Goal: Transaction & Acquisition: Subscribe to service/newsletter

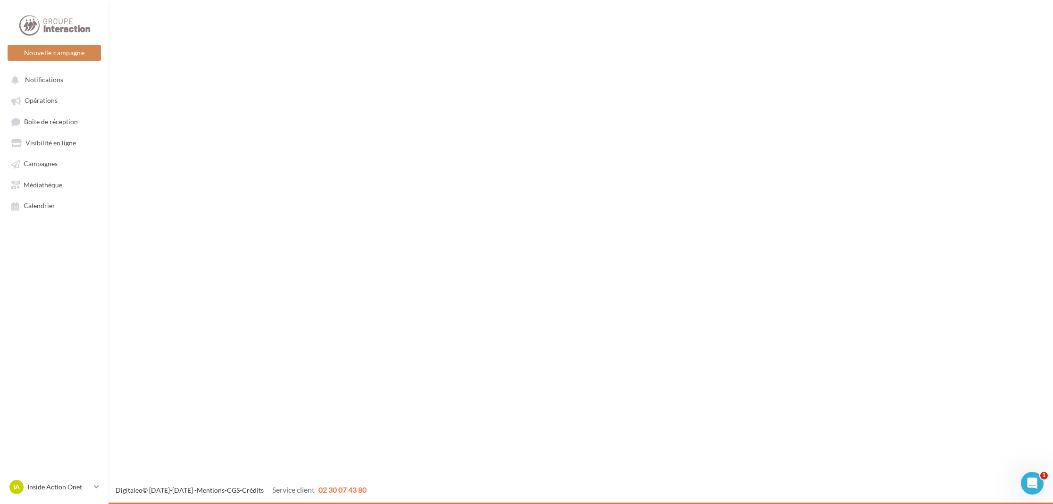
click at [48, 173] on ul "Opérations Boîte de réception Visibilité en ligne Campagnes Médiathèque Calendr…" at bounding box center [54, 153] width 101 height 130
click at [44, 158] on link "Campagnes" at bounding box center [54, 163] width 97 height 17
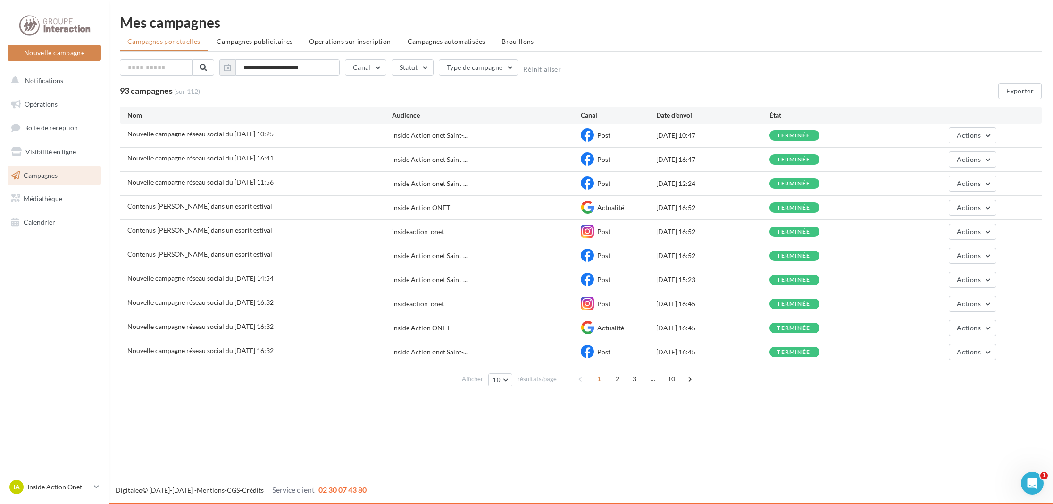
click at [345, 134] on div "Nouvelle campagne réseau social du 27-08-2025 10:25" at bounding box center [259, 135] width 265 height 12
click at [345, 136] on div "Nouvelle campagne réseau social du 27-08-2025 10:25" at bounding box center [259, 135] width 265 height 12
drag, startPoint x: 345, startPoint y: 136, endPoint x: 247, endPoint y: 130, distance: 98.7
click at [247, 130] on span "Nouvelle campagne réseau social du 27-08-2025 10:25" at bounding box center [200, 134] width 146 height 8
click at [247, 132] on span "Nouvelle campagne réseau social du 27-08-2025 10:25" at bounding box center [200, 134] width 146 height 8
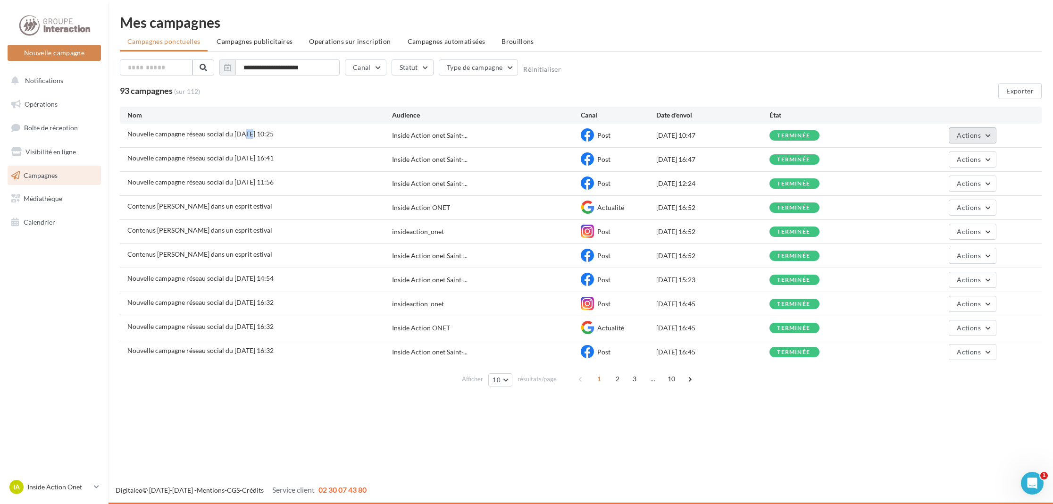
click at [964, 135] on span "Actions" at bounding box center [969, 135] width 24 height 8
click at [974, 156] on button "Voir les résultats" at bounding box center [949, 157] width 94 height 25
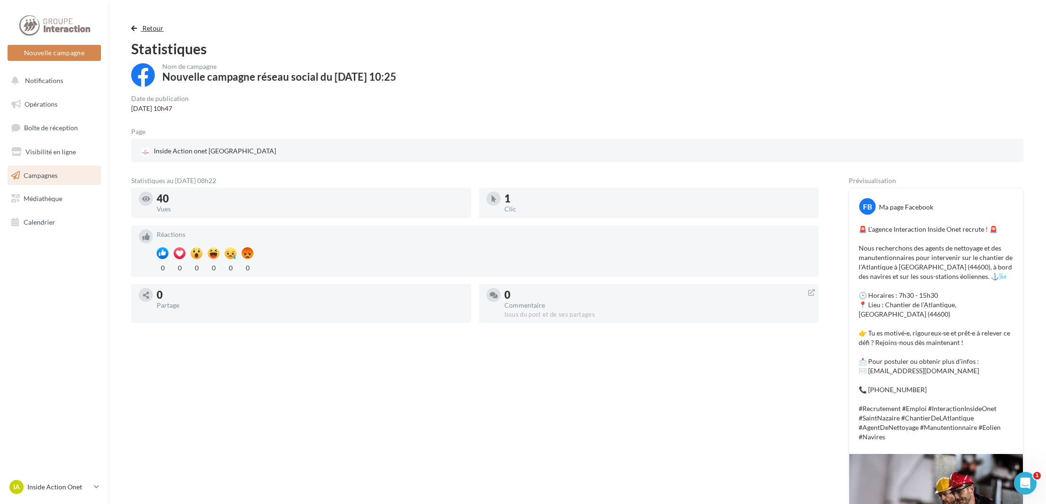
click at [139, 31] on button "Retour" at bounding box center [149, 28] width 36 height 11
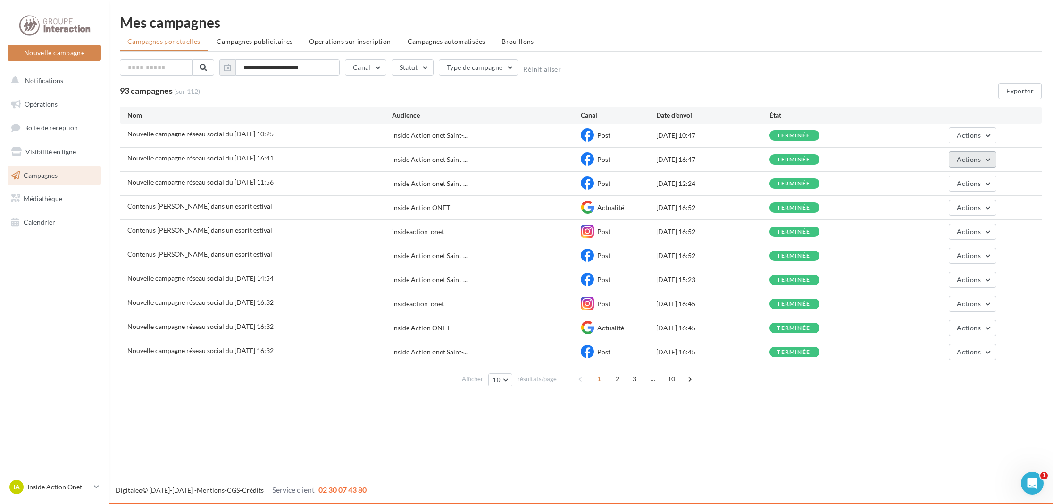
click at [962, 163] on button "Actions" at bounding box center [972, 159] width 47 height 16
click at [971, 181] on button "Voir les résultats" at bounding box center [949, 181] width 94 height 25
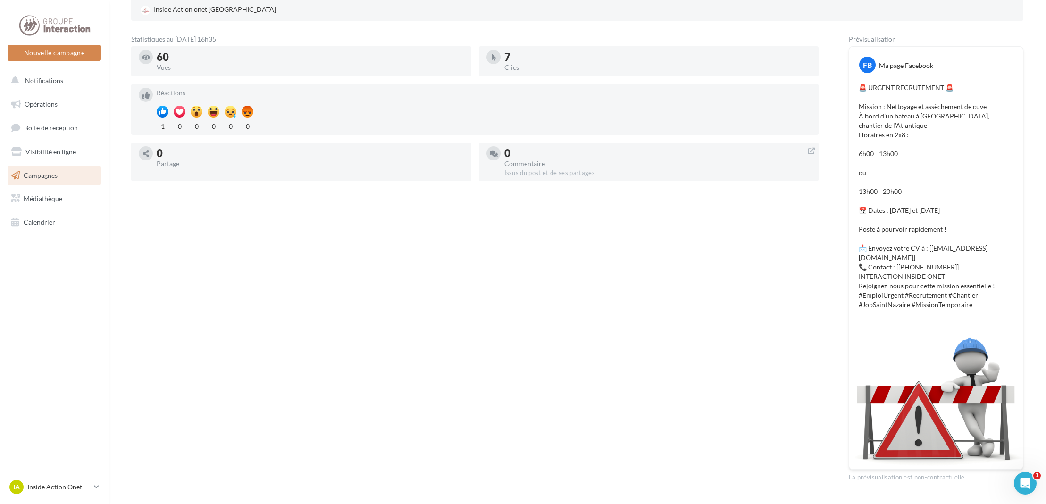
scroll to position [71, 0]
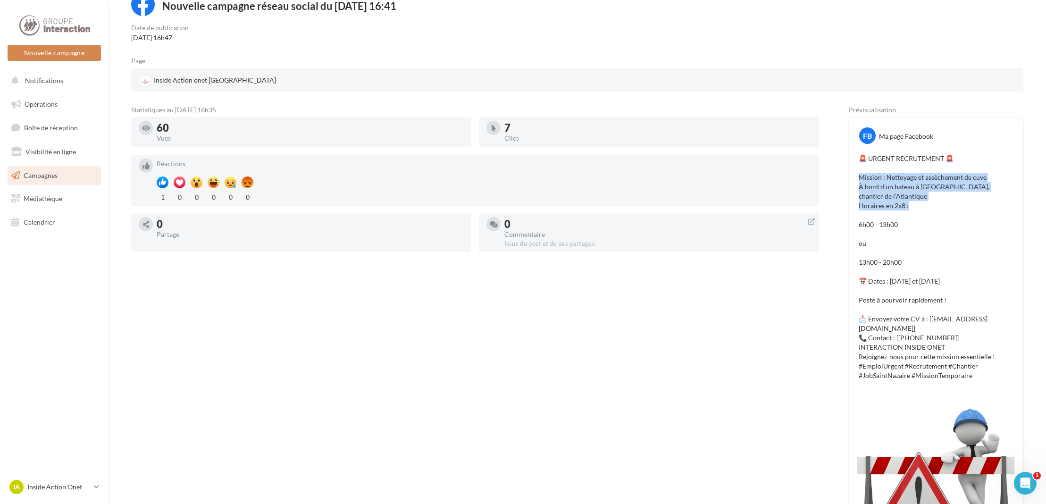
drag, startPoint x: 860, startPoint y: 177, endPoint x: 977, endPoint y: 210, distance: 121.1
click at [977, 210] on p "🚨 URGENT RECRUTEMENT 🚨 Mission : Nettoyage et assèchement de cuve À bord d’un b…" at bounding box center [935, 267] width 155 height 226
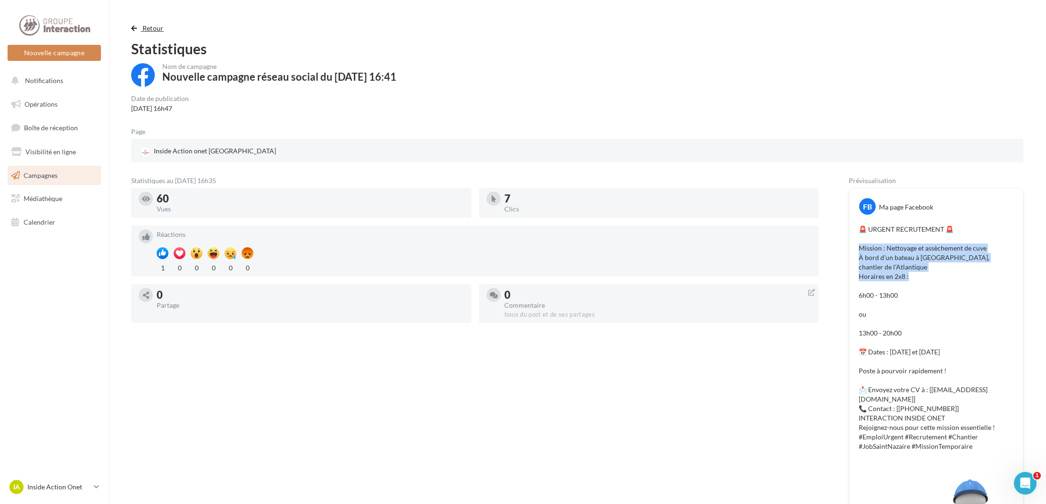
click at [142, 26] on button "Retour" at bounding box center [149, 28] width 36 height 11
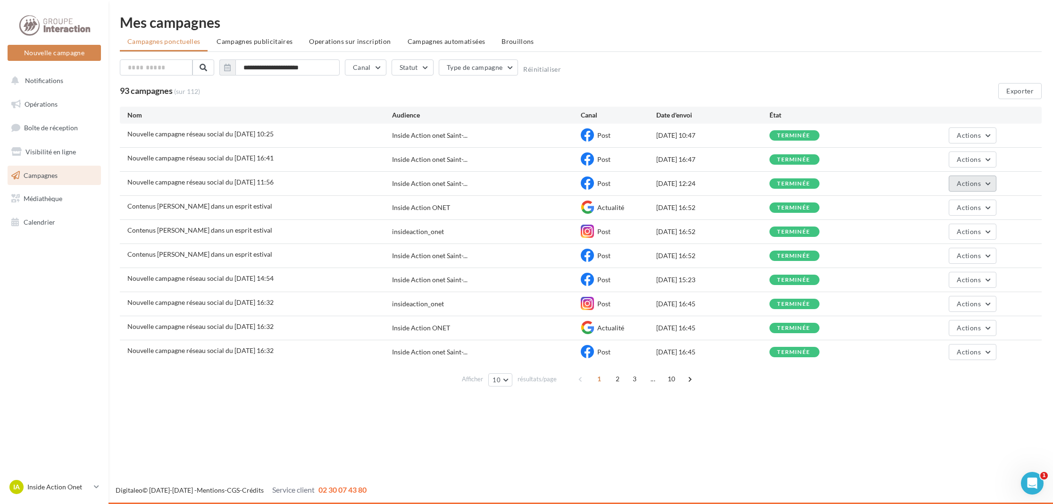
click at [972, 184] on span "Actions" at bounding box center [969, 183] width 24 height 8
click at [952, 204] on button "Voir les résultats" at bounding box center [949, 205] width 94 height 25
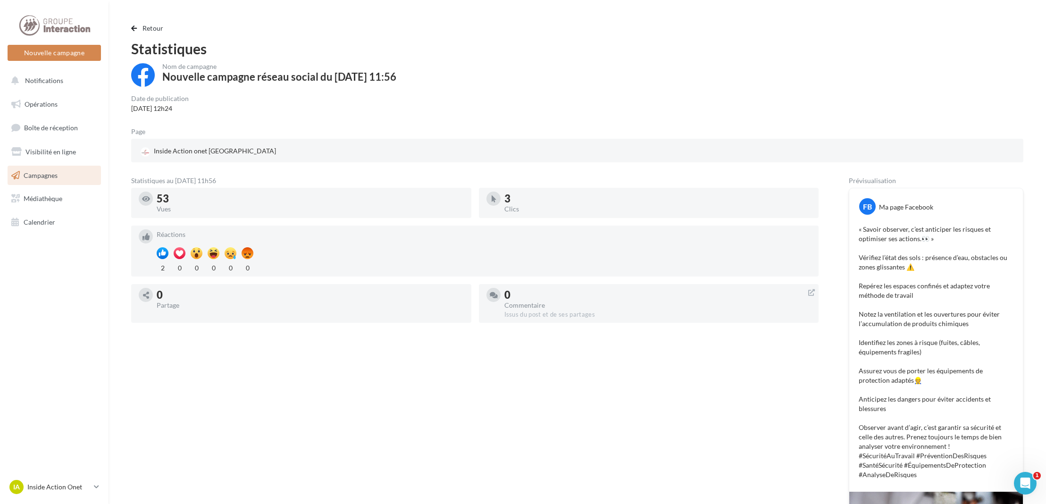
click at [142, 20] on div "Retour Statistiques Nom de campagne Nouvelle campagne réseau social du 12-08-20…" at bounding box center [576, 321] width 937 height 612
click at [142, 23] on button "Retour" at bounding box center [149, 28] width 36 height 11
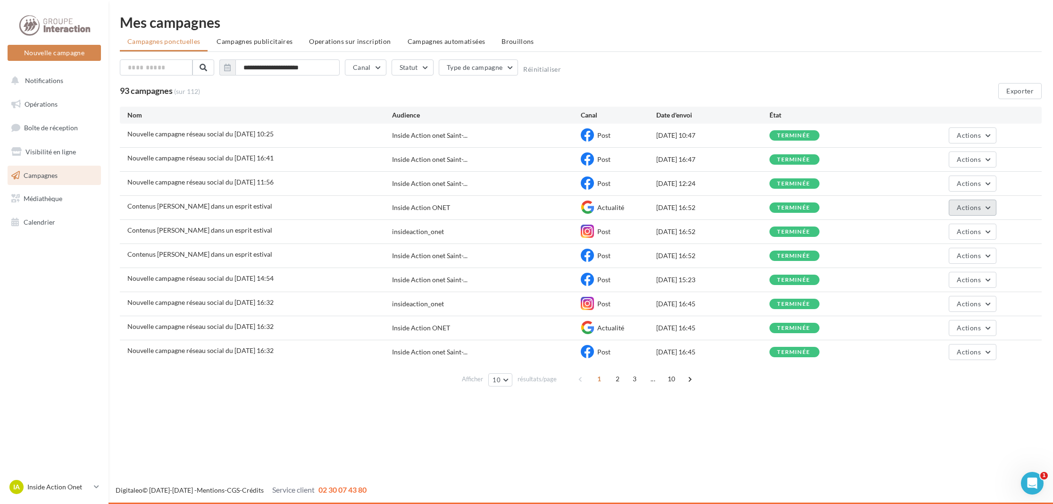
click at [988, 207] on button "Actions" at bounding box center [972, 208] width 47 height 16
click at [954, 238] on button "Voir les résultats" at bounding box center [949, 229] width 94 height 25
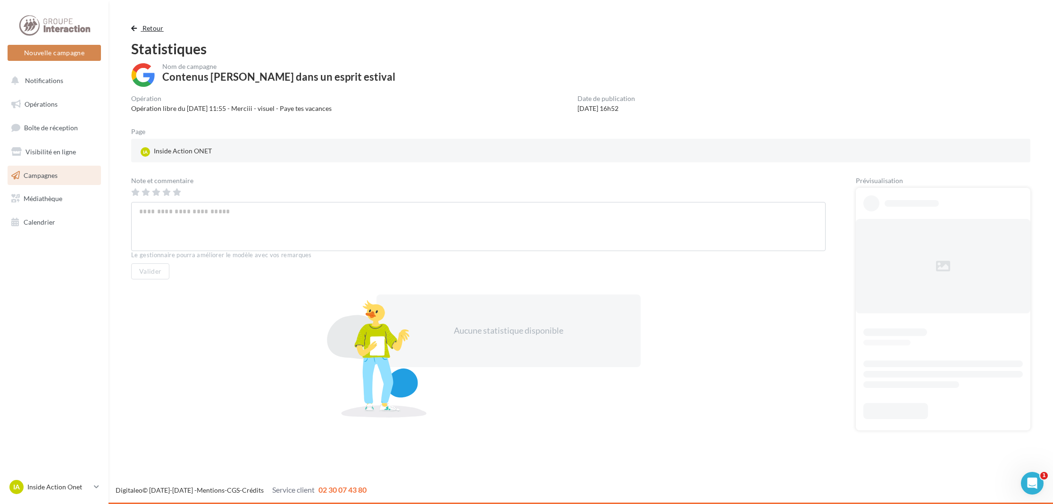
click at [142, 25] on button "Retour" at bounding box center [149, 28] width 36 height 11
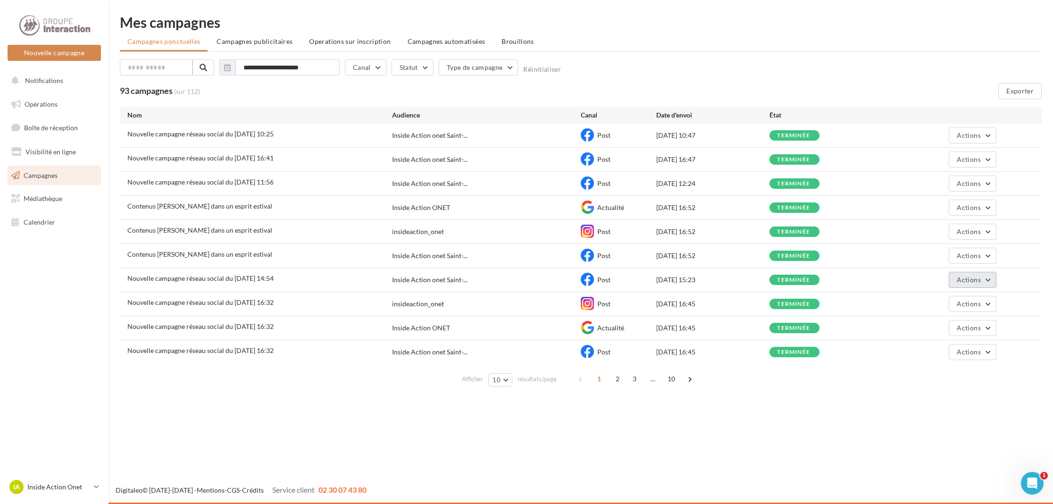
click at [990, 281] on button "Actions" at bounding box center [972, 280] width 47 height 16
click at [937, 303] on button "Voir les résultats" at bounding box center [949, 302] width 94 height 25
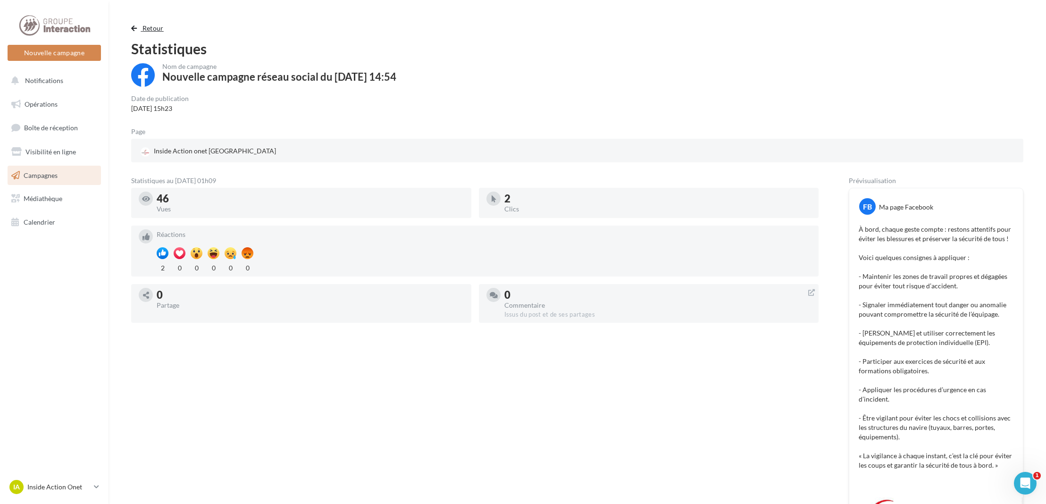
click at [149, 25] on span "Retour" at bounding box center [152, 28] width 21 height 8
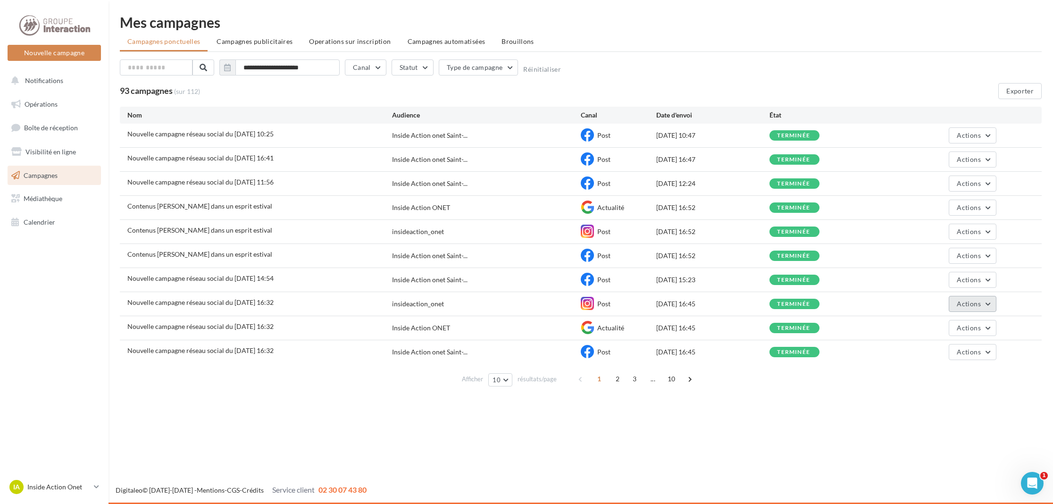
click at [993, 300] on button "Actions" at bounding box center [972, 304] width 47 height 16
click at [934, 327] on button "Voir les résultats" at bounding box center [949, 326] width 94 height 25
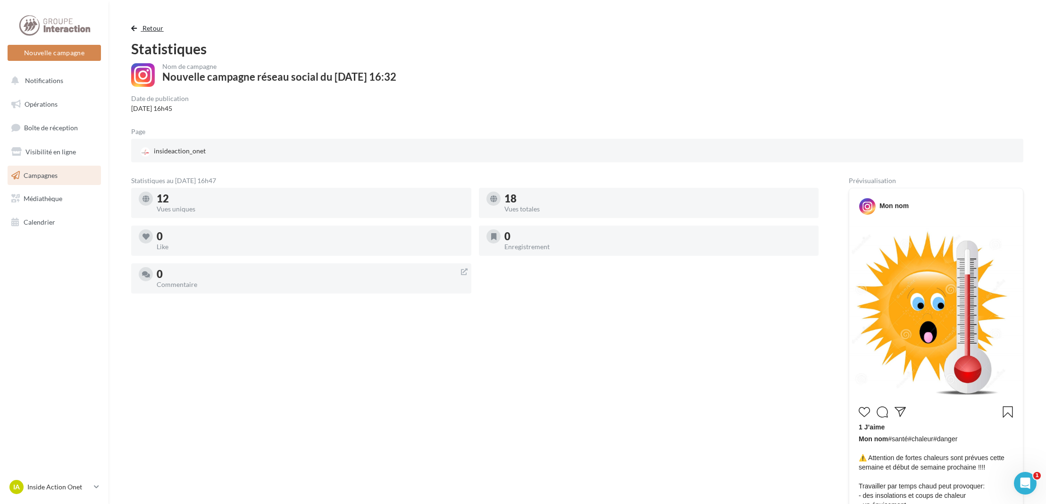
click at [156, 25] on span "Retour" at bounding box center [152, 28] width 21 height 8
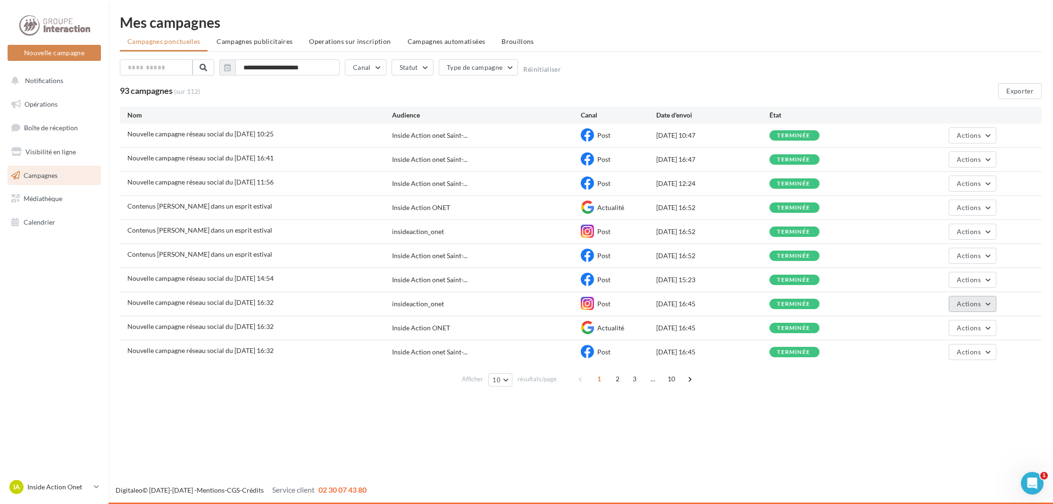
click at [988, 303] on button "Actions" at bounding box center [972, 304] width 47 height 16
click at [951, 329] on button "Voir les résultats" at bounding box center [949, 326] width 94 height 25
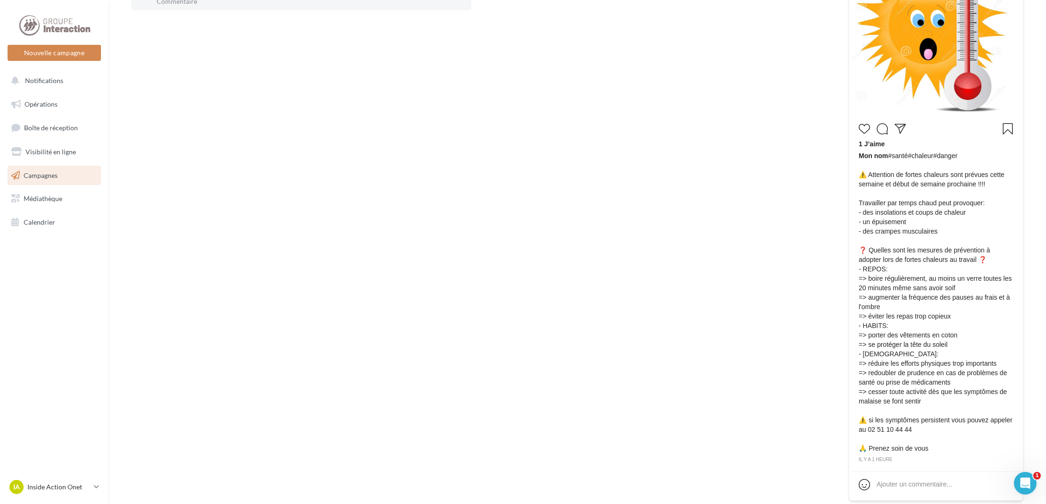
scroll to position [340, 0]
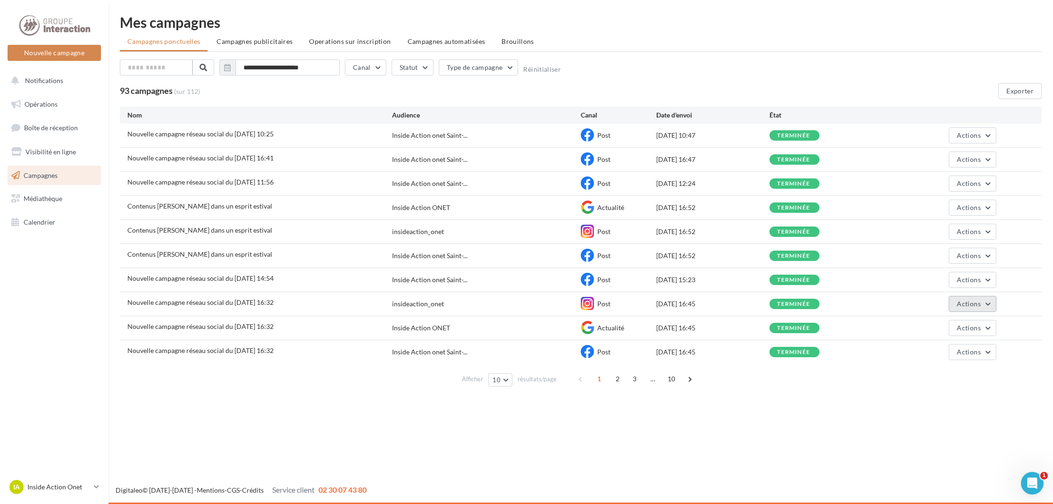
click at [978, 302] on span "Actions" at bounding box center [969, 304] width 24 height 8
click at [852, 331] on div "terminée" at bounding box center [825, 328] width 113 height 10
click at [989, 327] on button "Actions" at bounding box center [972, 328] width 47 height 16
click at [928, 357] on button "Voir les résultats" at bounding box center [949, 350] width 94 height 25
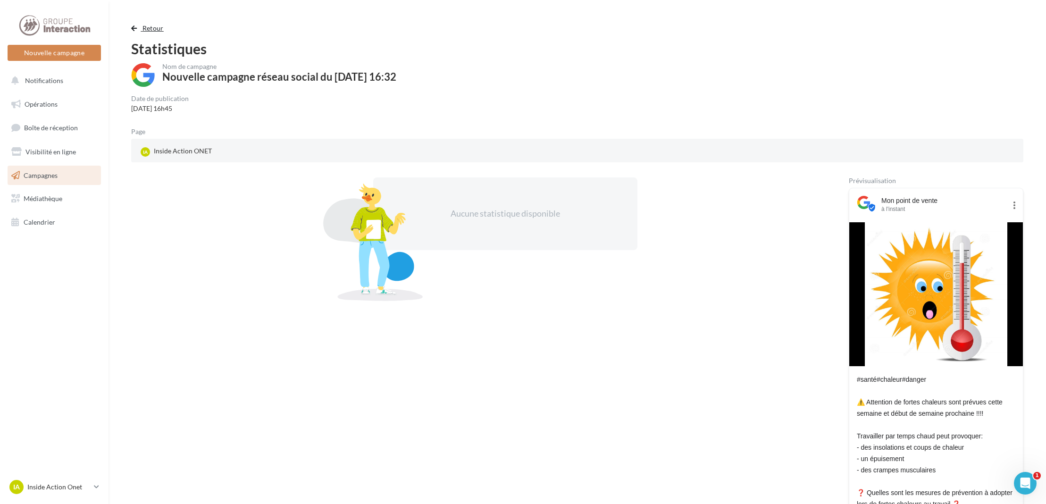
click at [142, 30] on span "Retour" at bounding box center [152, 28] width 21 height 8
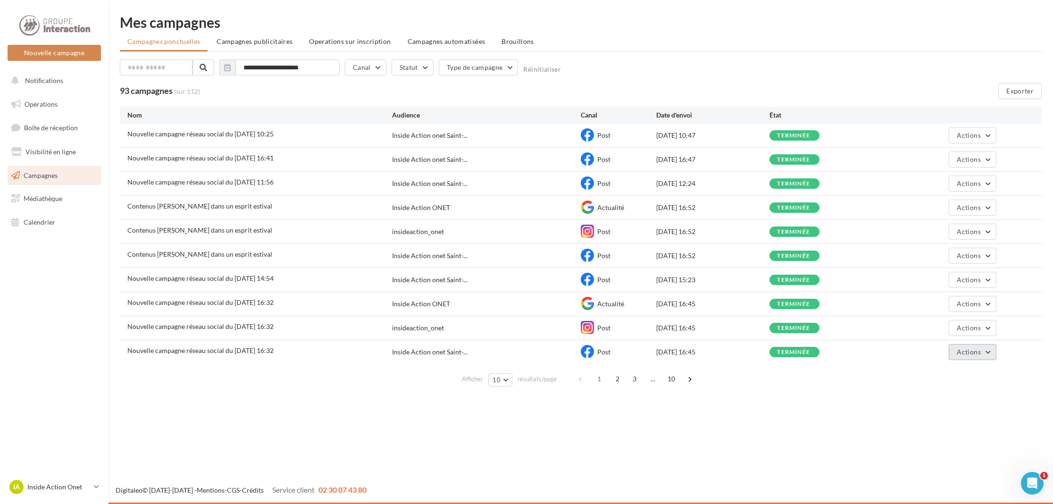
click at [968, 350] on span "Actions" at bounding box center [969, 352] width 24 height 8
click at [594, 422] on div "Nouvelle campagne Nouvelle campagne Notifications Opérations Boîte de réception…" at bounding box center [526, 252] width 1053 height 504
click at [614, 382] on span "2" at bounding box center [617, 378] width 15 height 15
click at [974, 142] on button "Actions" at bounding box center [972, 135] width 47 height 16
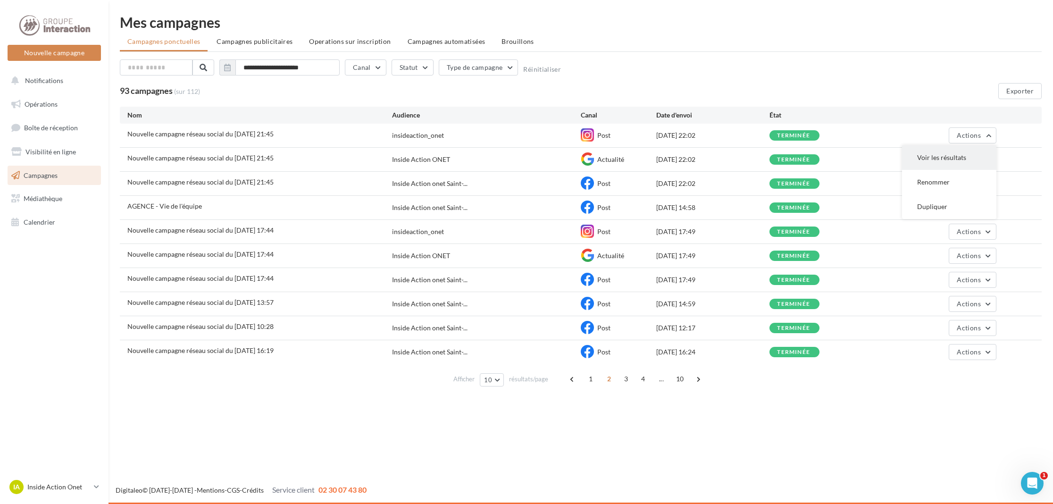
click at [968, 153] on button "Voir les résultats" at bounding box center [949, 157] width 94 height 25
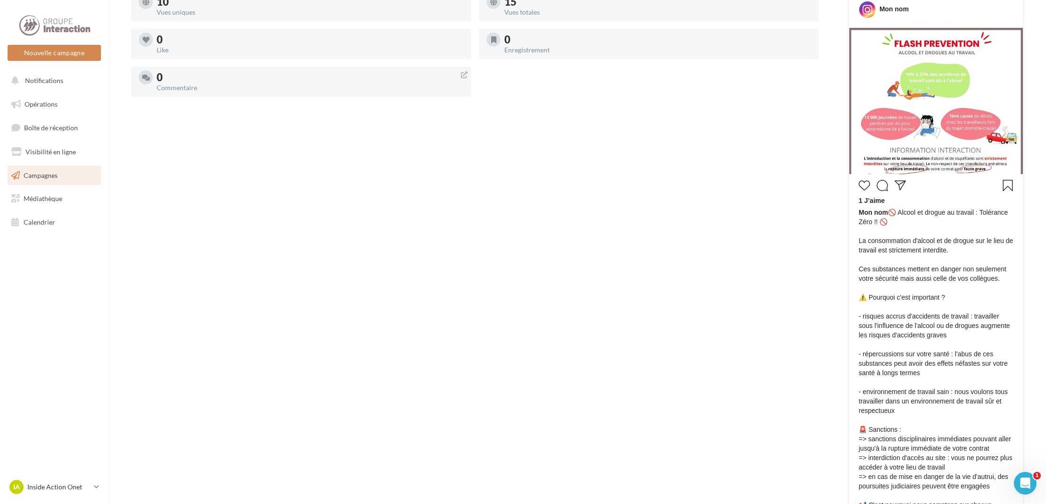
scroll to position [338, 0]
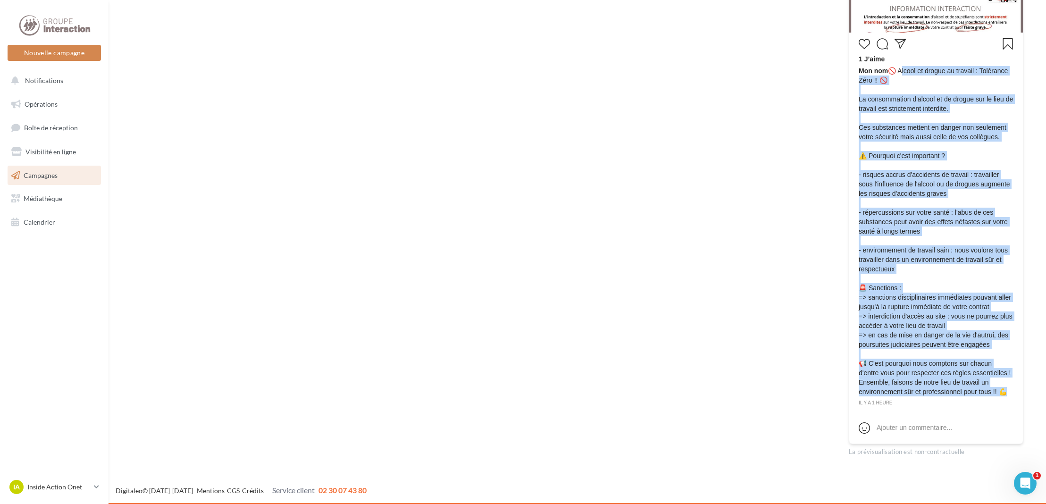
drag, startPoint x: 900, startPoint y: 71, endPoint x: 858, endPoint y: 402, distance: 333.4
click at [858, 402] on div "1 J’aime Mon nom 🚫 Alcool et drogue au travail : Tolérance Zéro !! 🚫 La consomm…" at bounding box center [935, 221] width 169 height 372
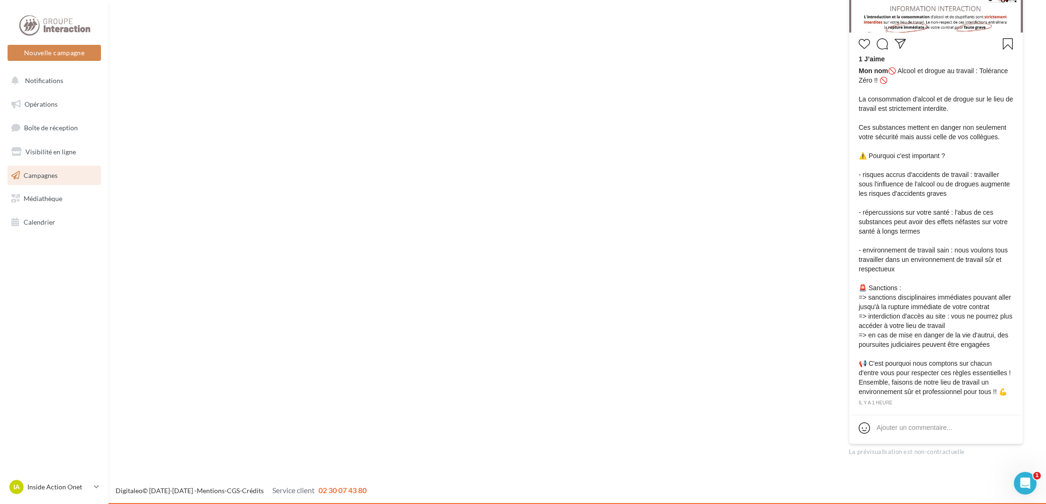
click at [816, 85] on div "Statistiques au 08 août 2025 - 21h55 10 Vues uniques 15 Vues totales 0 Like 0 E…" at bounding box center [474, 147] width 687 height 617
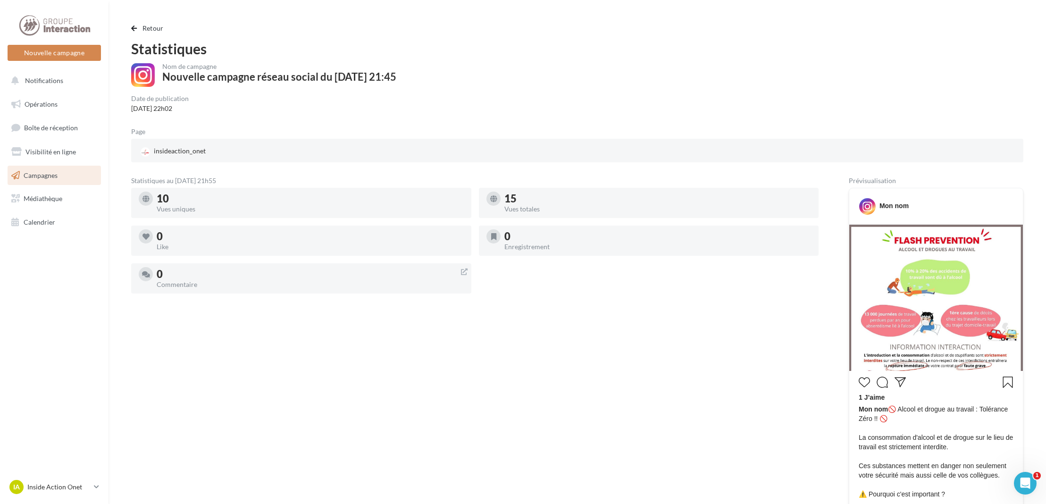
click at [136, 20] on div "Retour Statistiques Nom de campagne Nouvelle campagne réseau social du 10-06-20…" at bounding box center [576, 408] width 937 height 787
click at [148, 30] on span "Retour" at bounding box center [152, 28] width 21 height 8
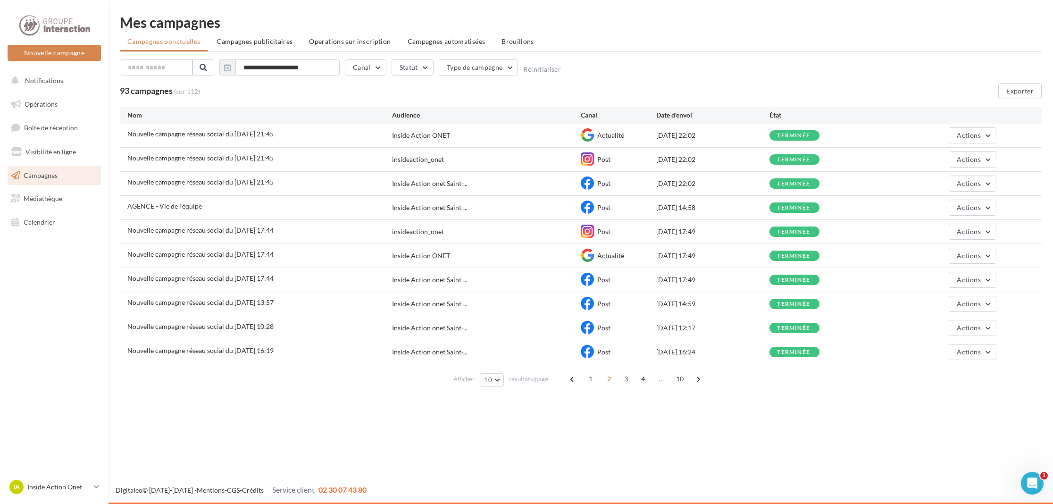
click at [610, 381] on span "2" at bounding box center [608, 378] width 15 height 15
click at [624, 381] on span "3" at bounding box center [625, 378] width 15 height 15
click at [600, 381] on span "2" at bounding box center [600, 378] width 15 height 15
click at [573, 381] on span at bounding box center [572, 378] width 15 height 15
click at [583, 381] on div "1 2 3 ... 10" at bounding box center [636, 378] width 126 height 15
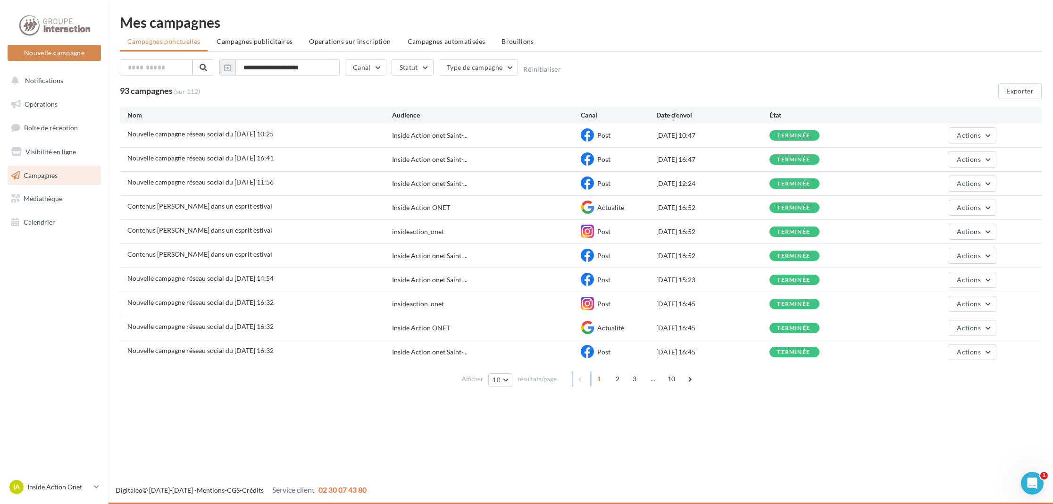
click at [583, 381] on div "1 2 3 ... 10" at bounding box center [636, 378] width 126 height 15
click at [965, 163] on button "Actions" at bounding box center [972, 159] width 47 height 16
click at [955, 184] on button "Voir les résultats" at bounding box center [949, 181] width 94 height 25
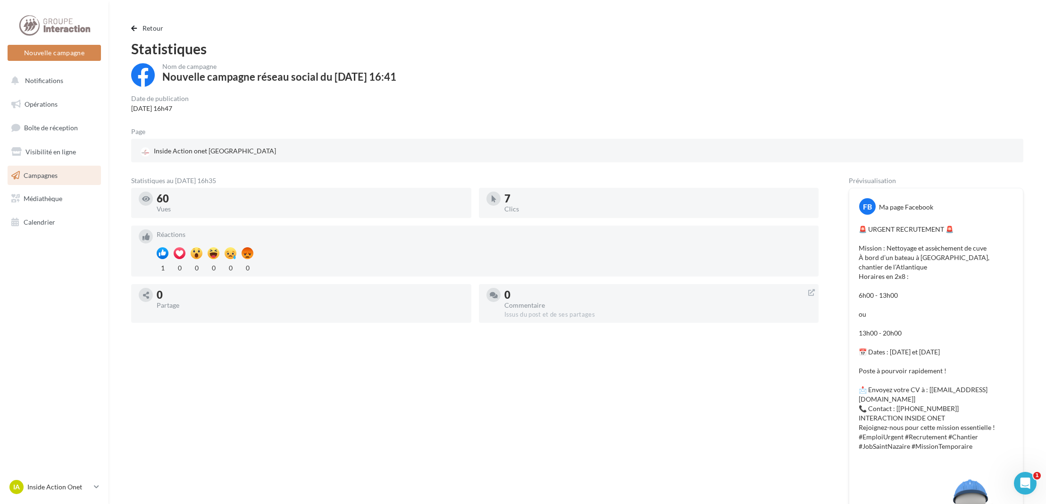
click at [133, 34] on div "Retour Statistiques Nom de campagne Nouvelle campagne réseau social du 19-08-20…" at bounding box center [577, 323] width 915 height 600
click at [134, 30] on span "button" at bounding box center [134, 28] width 6 height 7
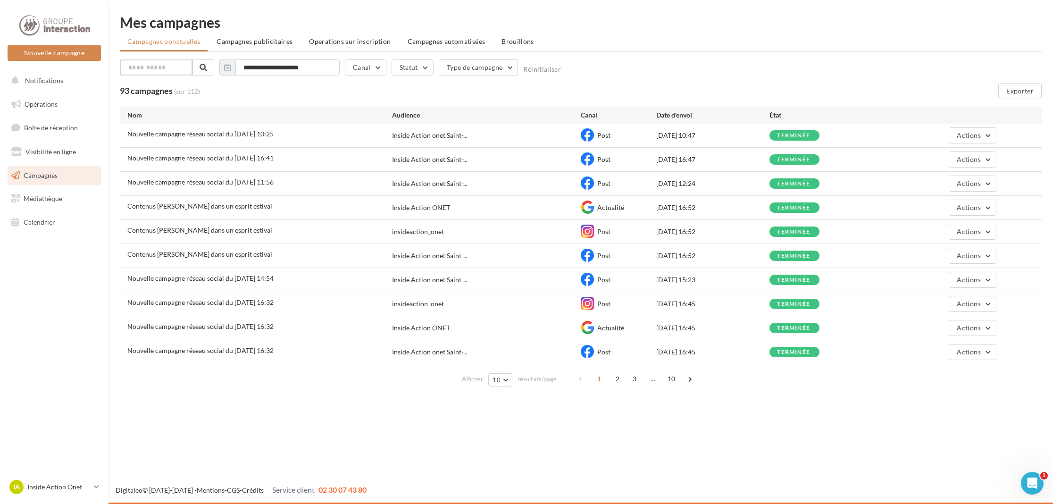
click at [167, 67] on input "text" at bounding box center [156, 67] width 73 height 16
drag, startPoint x: 718, startPoint y: 136, endPoint x: 645, endPoint y: 129, distance: 73.0
click at [645, 129] on div "Nouvelle campagne réseau social du 27-08-2025 10:25 Inside Action onet Saint-..…" at bounding box center [581, 136] width 922 height 24
drag, startPoint x: 645, startPoint y: 129, endPoint x: 671, endPoint y: 159, distance: 39.5
click at [671, 159] on div "19/08/2025 16:47" at bounding box center [712, 159] width 113 height 9
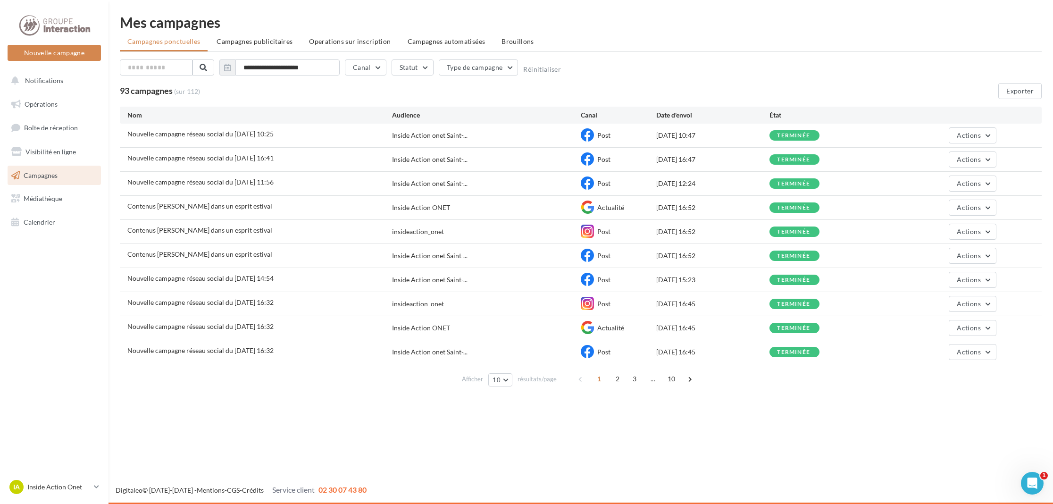
drag, startPoint x: 671, startPoint y: 159, endPoint x: 642, endPoint y: 175, distance: 32.8
click at [642, 175] on div "Nouvelle campagne réseau social du 12-08-2025 11:56 Inside Action onet Saint-..…" at bounding box center [581, 184] width 922 height 24
drag, startPoint x: 642, startPoint y: 175, endPoint x: 654, endPoint y: 206, distance: 32.2
click at [654, 206] on div "Contenus Merciii dans un esprit estival Inside Action ONET Actualité 11/07/2025…" at bounding box center [581, 208] width 922 height 24
click at [740, 73] on div "**********" at bounding box center [581, 69] width 922 height 20
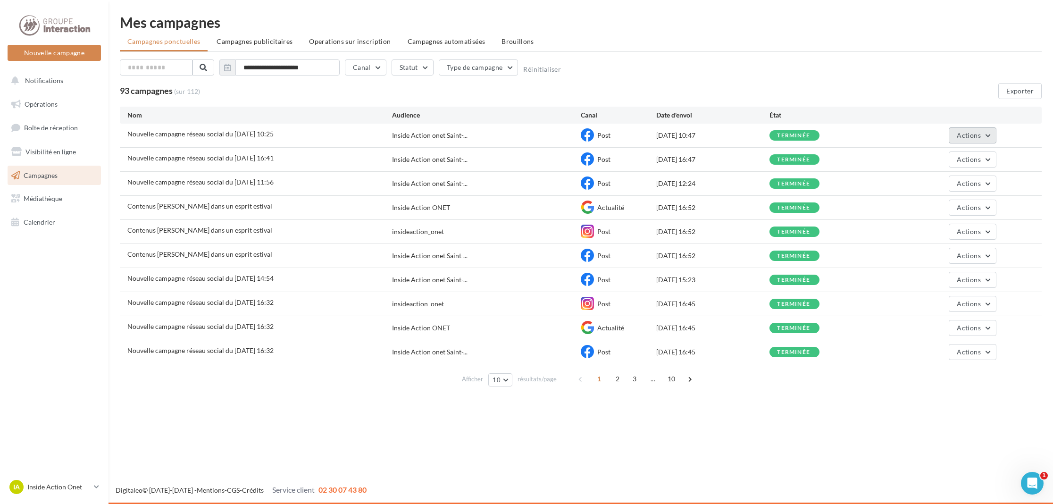
click at [991, 137] on button "Actions" at bounding box center [972, 135] width 47 height 16
click at [985, 166] on button "Actions" at bounding box center [972, 159] width 47 height 16
click at [958, 136] on span "Actions" at bounding box center [969, 135] width 24 height 8
click at [956, 167] on button "Voir les résultats" at bounding box center [949, 157] width 94 height 25
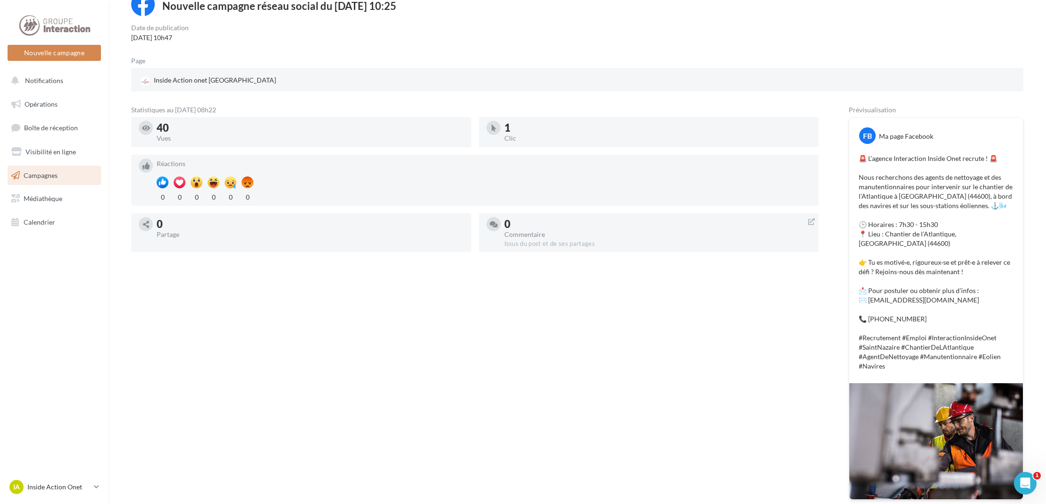
scroll to position [126, 0]
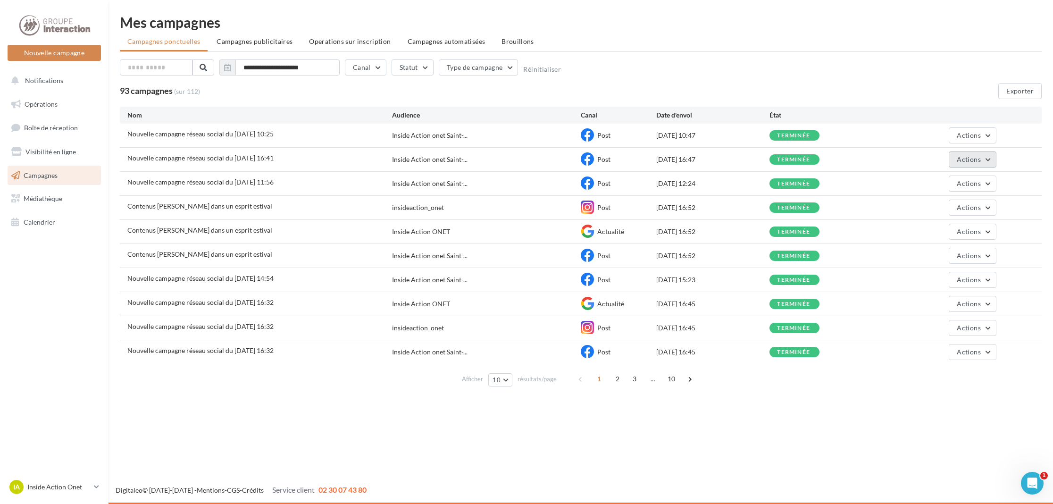
click at [976, 167] on button "Actions" at bounding box center [972, 159] width 47 height 16
click at [945, 181] on button "Voir les résultats" at bounding box center [949, 181] width 94 height 25
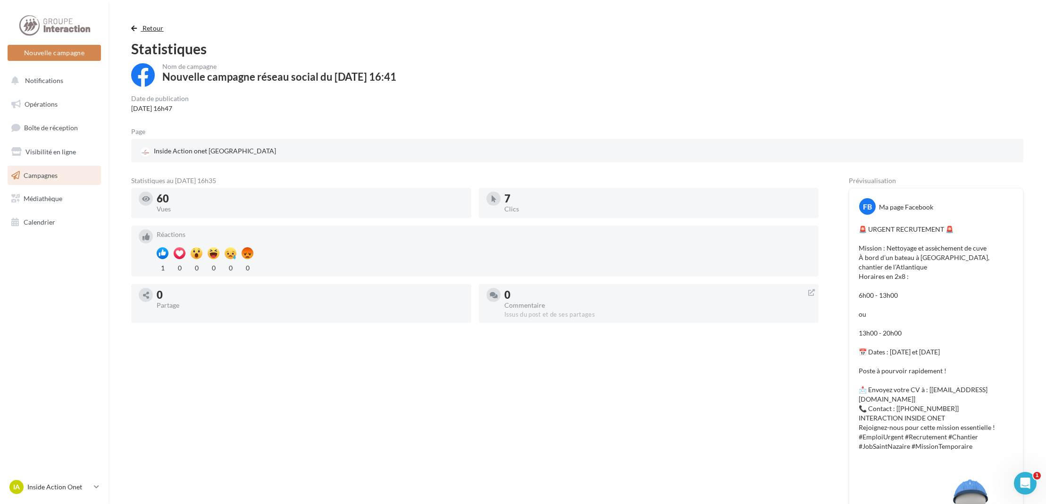
click at [146, 25] on span "Retour" at bounding box center [152, 28] width 21 height 8
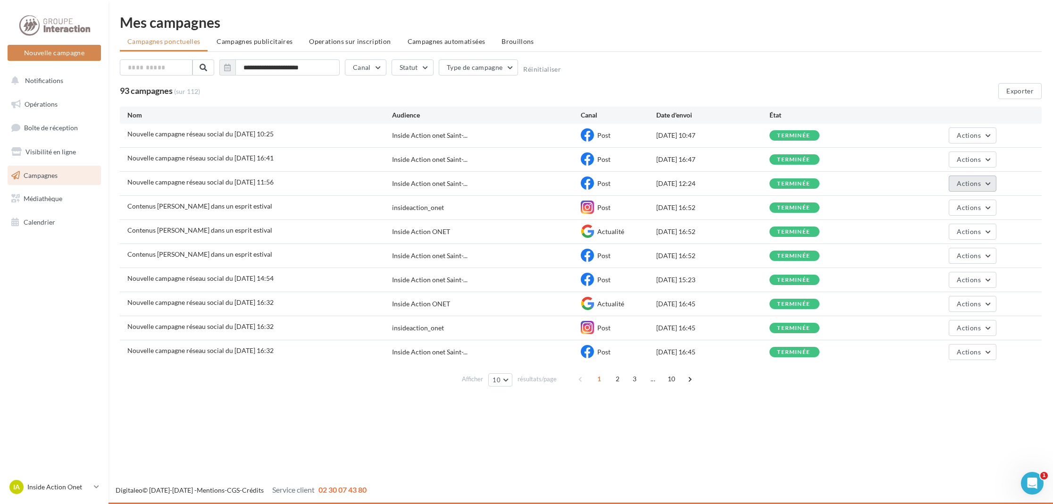
click at [973, 181] on span "Actions" at bounding box center [969, 183] width 24 height 8
click at [958, 211] on button "Voir les résultats" at bounding box center [949, 205] width 94 height 25
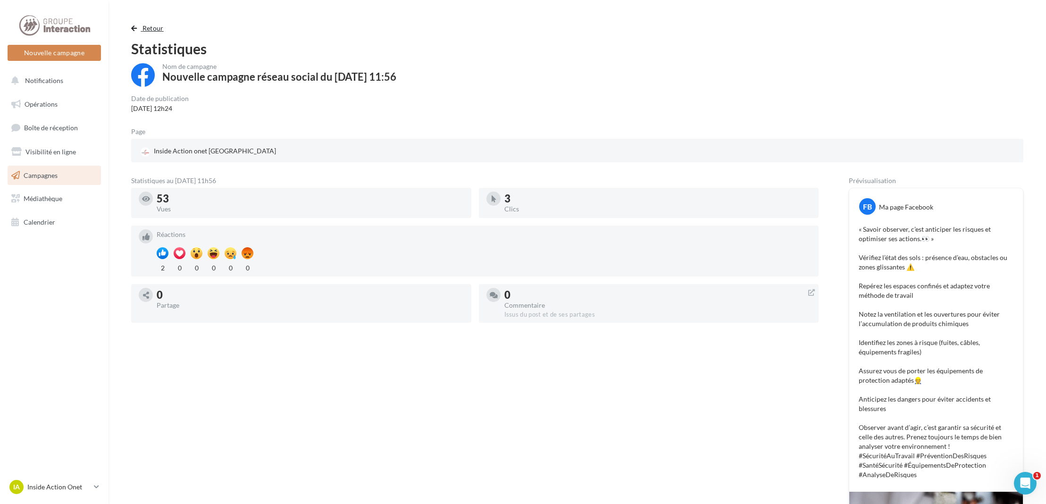
click at [134, 30] on span "button" at bounding box center [134, 28] width 6 height 7
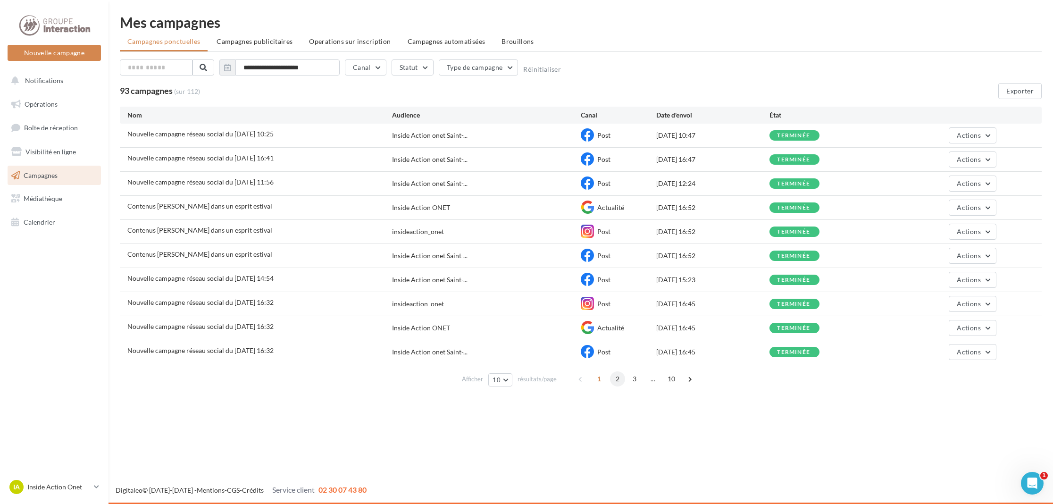
click at [621, 383] on span "2" at bounding box center [617, 378] width 15 height 15
click at [591, 378] on span "1" at bounding box center [590, 378] width 15 height 15
click at [980, 283] on span "Actions" at bounding box center [969, 279] width 24 height 8
click at [930, 303] on button "Voir les résultats" at bounding box center [949, 302] width 94 height 25
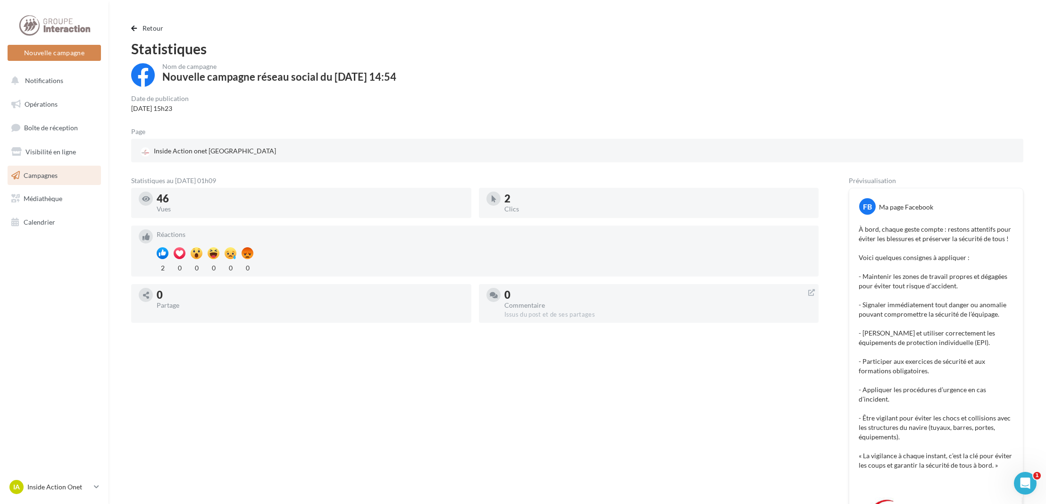
click at [125, 25] on div "Retour Statistiques Nom de campagne Nouvelle campagne réseau social du 02-07-20…" at bounding box center [577, 376] width 915 height 706
click at [142, 27] on button "Retour" at bounding box center [149, 28] width 36 height 11
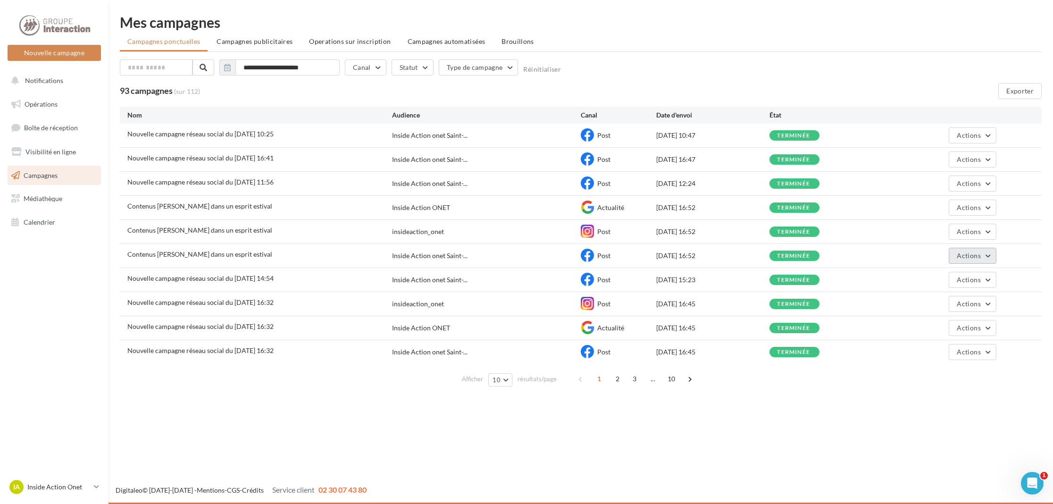
click at [969, 250] on button "Actions" at bounding box center [972, 256] width 47 height 16
click at [944, 281] on button "Voir les résultats" at bounding box center [949, 278] width 94 height 25
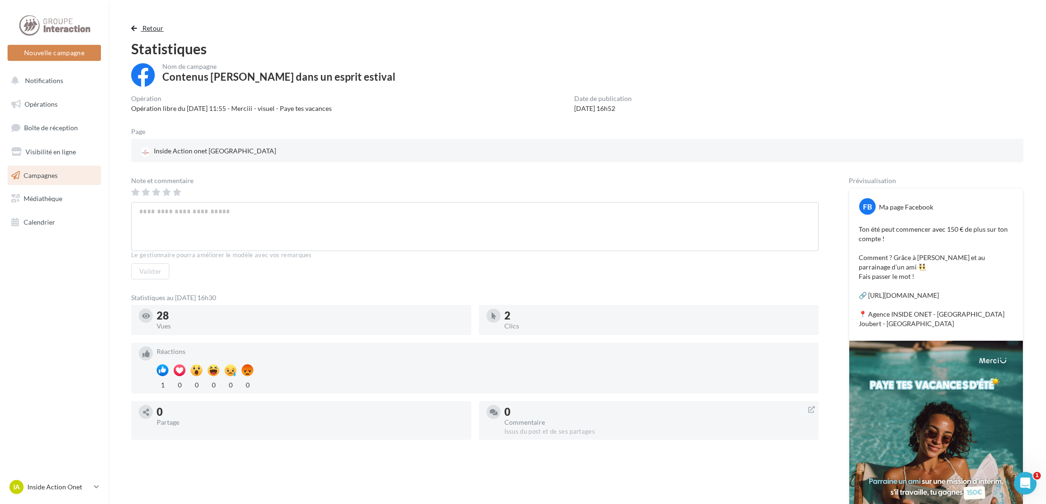
click at [144, 24] on span "Retour" at bounding box center [152, 28] width 21 height 8
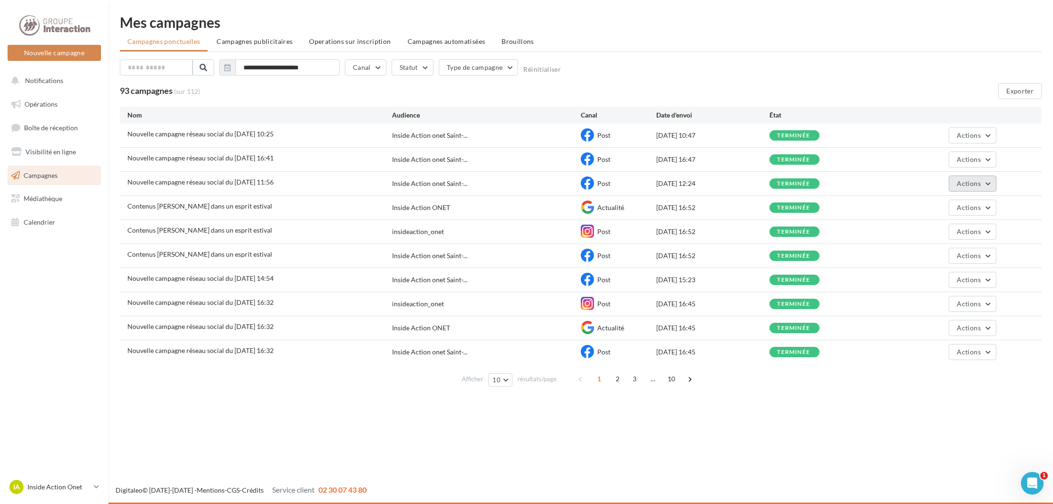
click at [974, 189] on button "Actions" at bounding box center [972, 183] width 47 height 16
click at [922, 201] on button "Voir les résultats" at bounding box center [949, 205] width 94 height 25
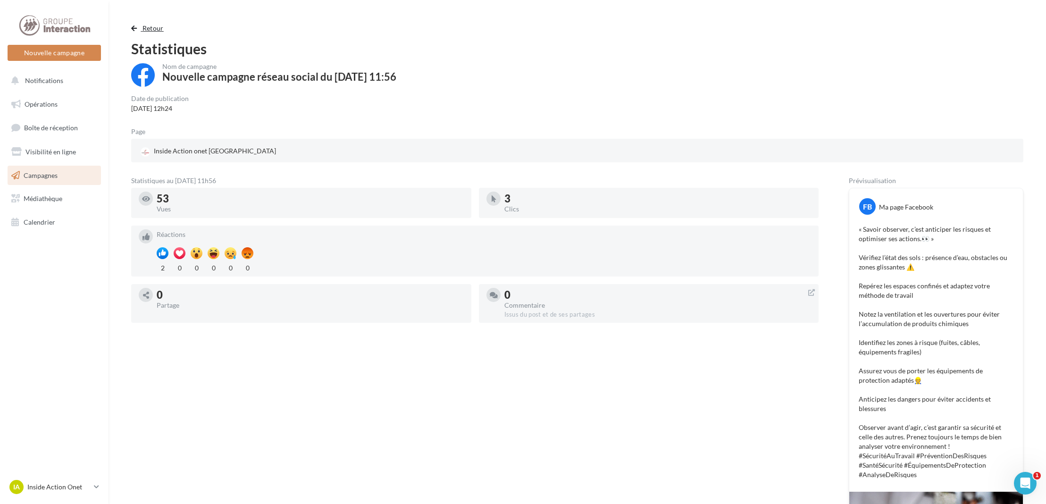
click at [139, 23] on button "Retour" at bounding box center [149, 28] width 36 height 11
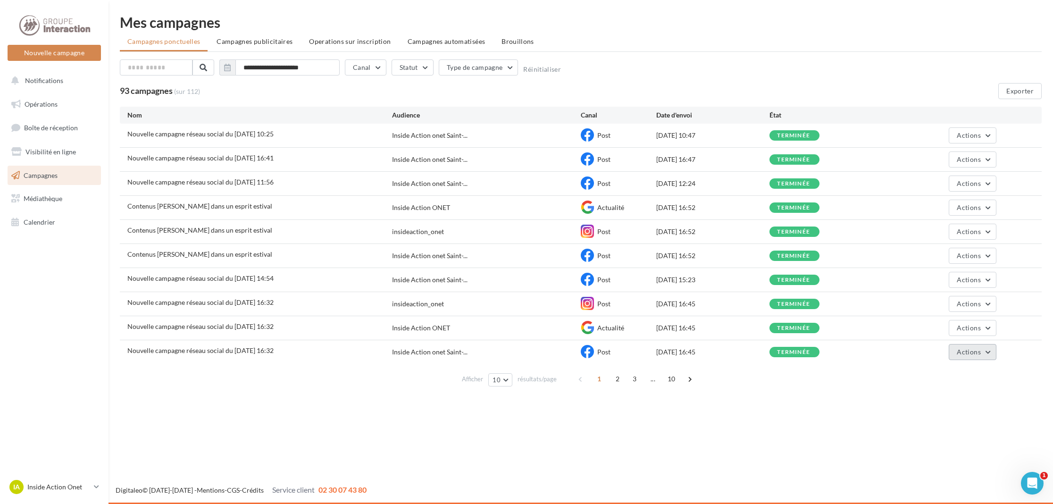
click at [974, 354] on span "Actions" at bounding box center [969, 352] width 24 height 8
click at [965, 379] on button "Voir les résultats" at bounding box center [949, 374] width 94 height 25
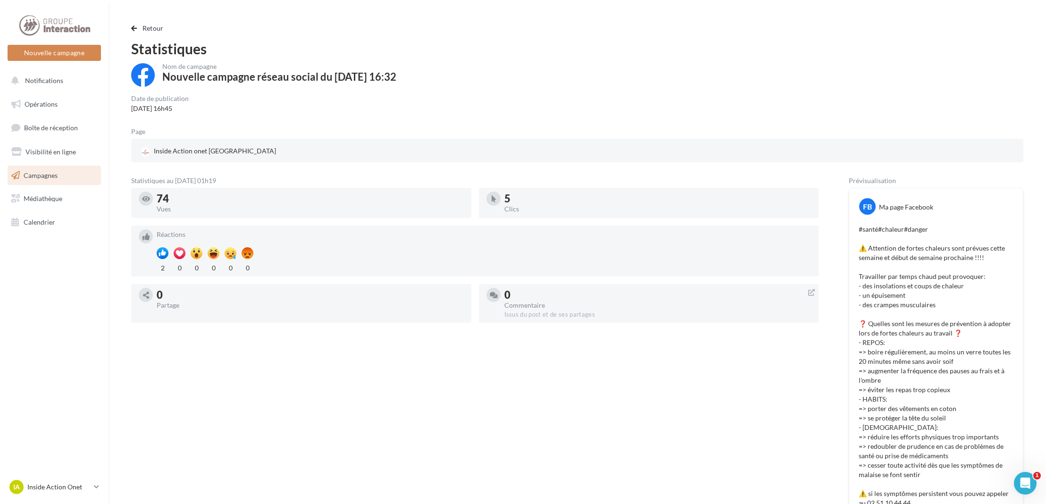
drag, startPoint x: 1045, startPoint y: 152, endPoint x: 1024, endPoint y: 294, distance: 144.0
click at [1024, 294] on div "Retour Statistiques Nom de campagne Nouvelle campagne réseau social du 19-06-20…" at bounding box center [576, 375] width 937 height 720
drag, startPoint x: 1024, startPoint y: 294, endPoint x: 966, endPoint y: 89, distance: 213.2
click at [966, 89] on div "Nom de campagne Nouvelle campagne réseau social du 19-06-2025 16:32" at bounding box center [577, 79] width 892 height 32
click at [37, 82] on span "Notifications" at bounding box center [44, 80] width 38 height 8
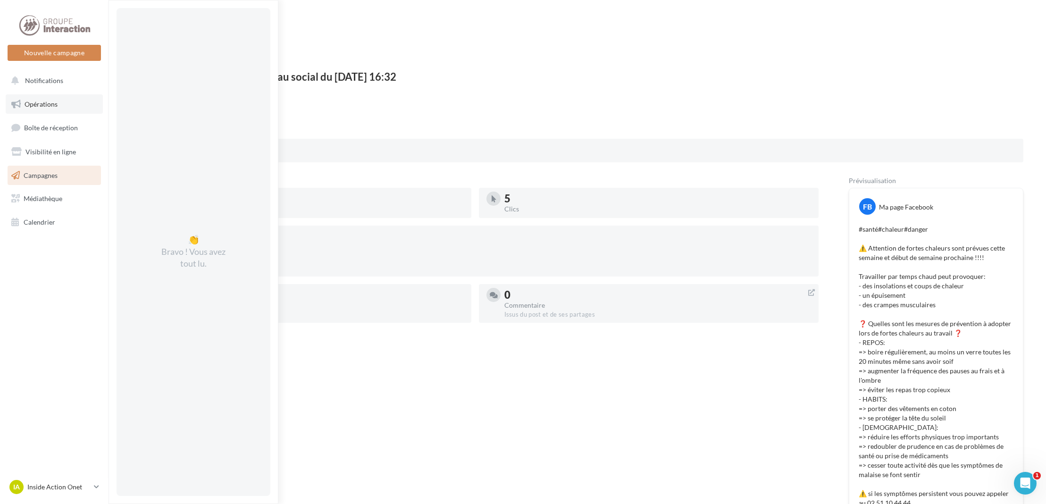
click at [41, 107] on span "Opérations" at bounding box center [41, 104] width 33 height 8
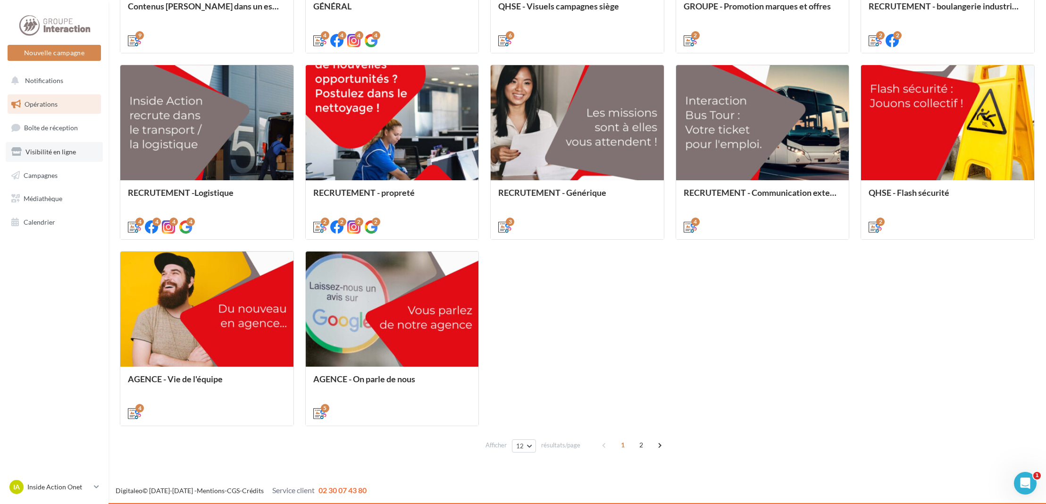
click at [61, 155] on span "Visibilité en ligne" at bounding box center [50, 152] width 50 height 8
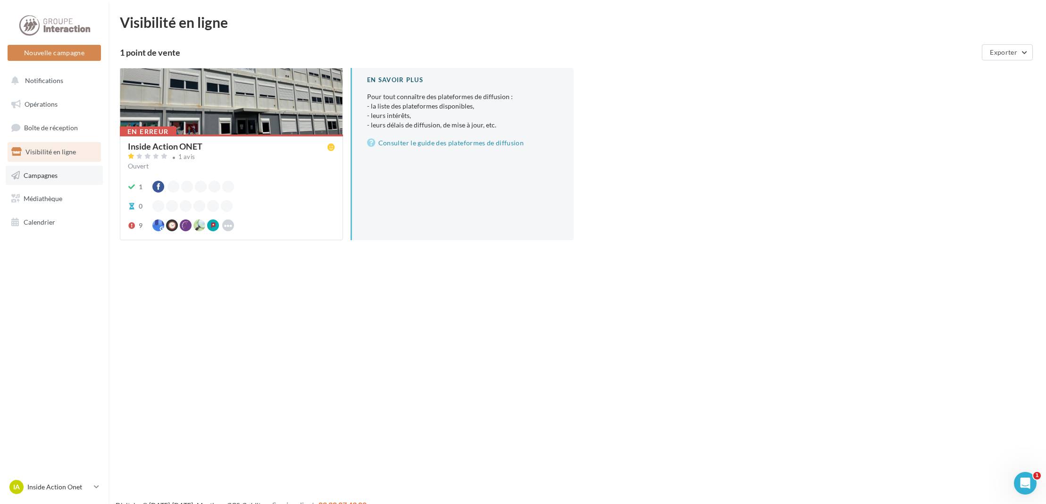
click at [32, 179] on link "Campagnes" at bounding box center [54, 176] width 97 height 20
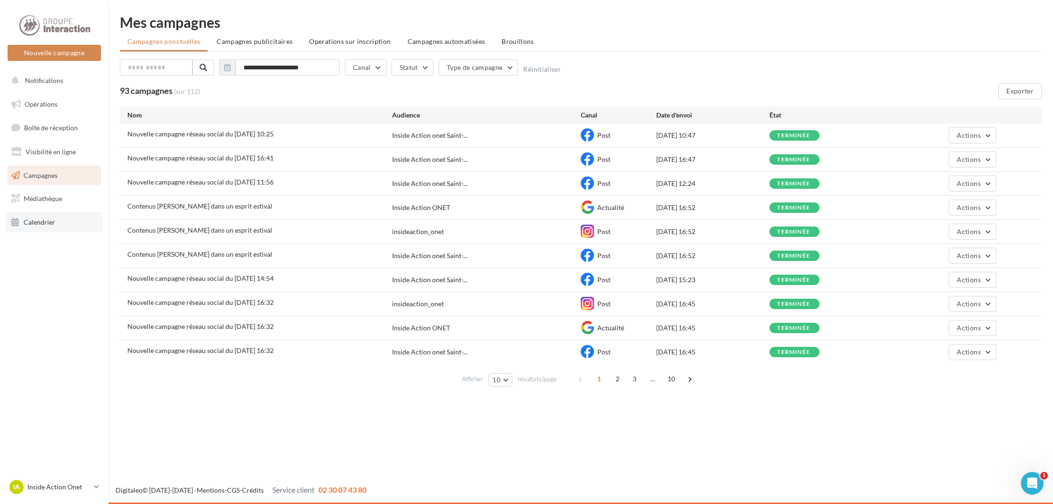
click at [42, 224] on span "Calendrier" at bounding box center [40, 222] width 32 height 8
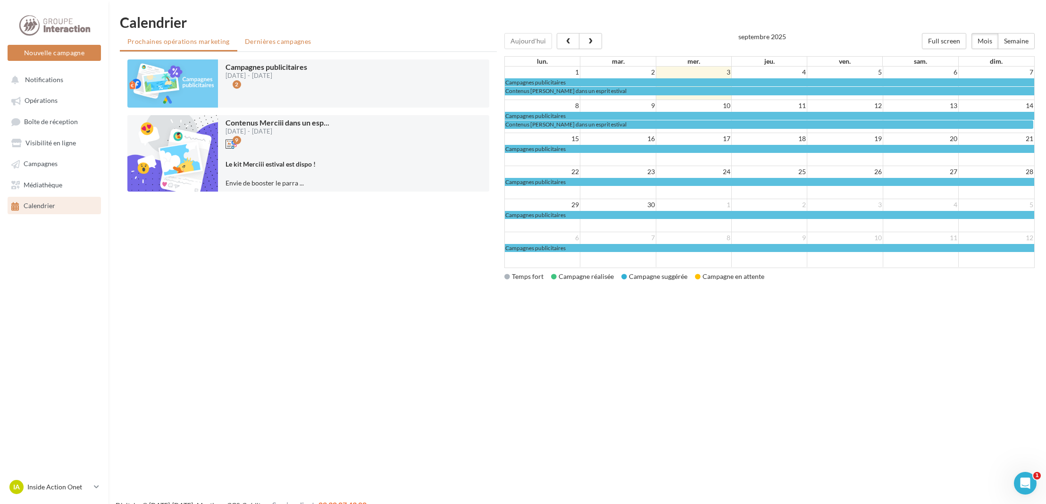
click at [277, 37] on span "Dernières campagnes" at bounding box center [278, 41] width 67 height 8
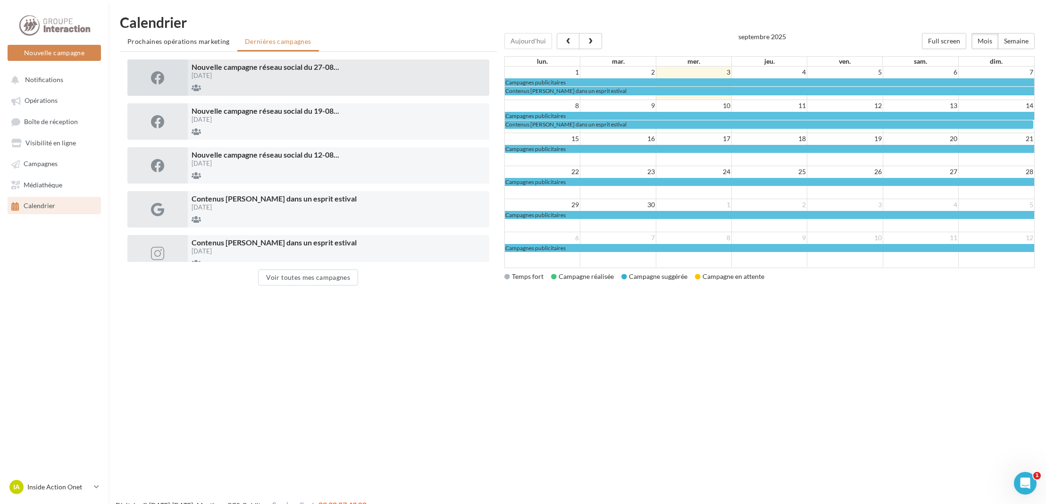
click at [289, 73] on div "[DATE]" at bounding box center [338, 76] width 294 height 6
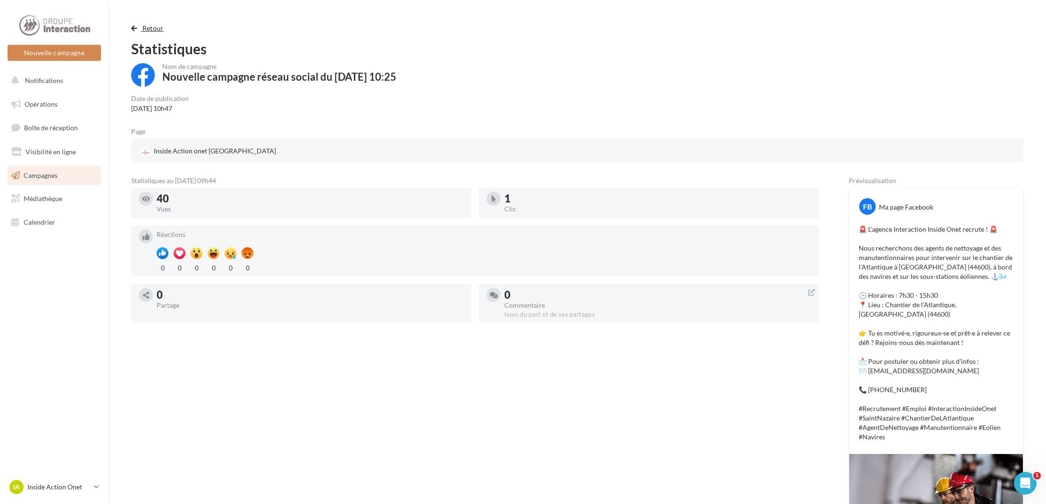
click at [141, 27] on button "Retour" at bounding box center [149, 28] width 36 height 11
click at [146, 29] on span "Retour" at bounding box center [152, 28] width 21 height 8
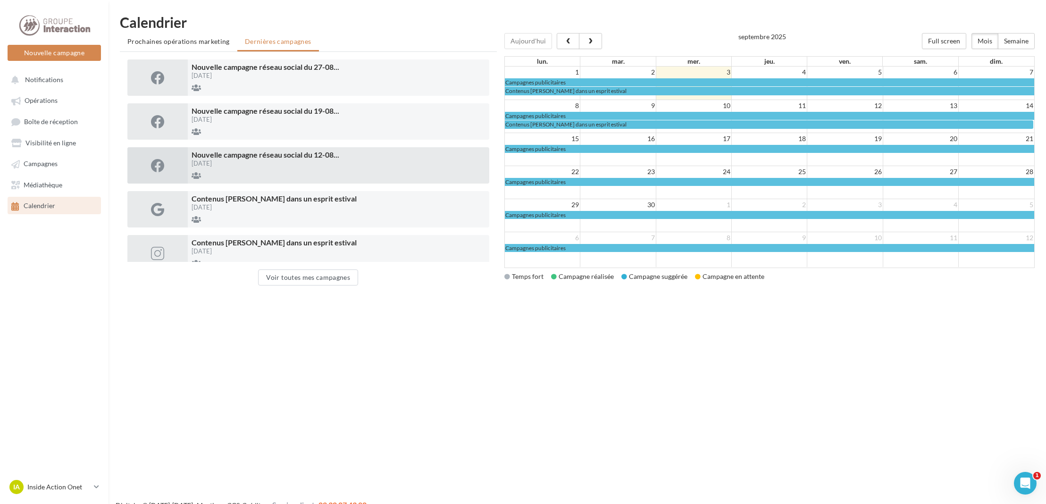
click at [240, 167] on div "Nouvelle campagne réseau social du 12-08 ... 12/08/2025" at bounding box center [338, 165] width 301 height 36
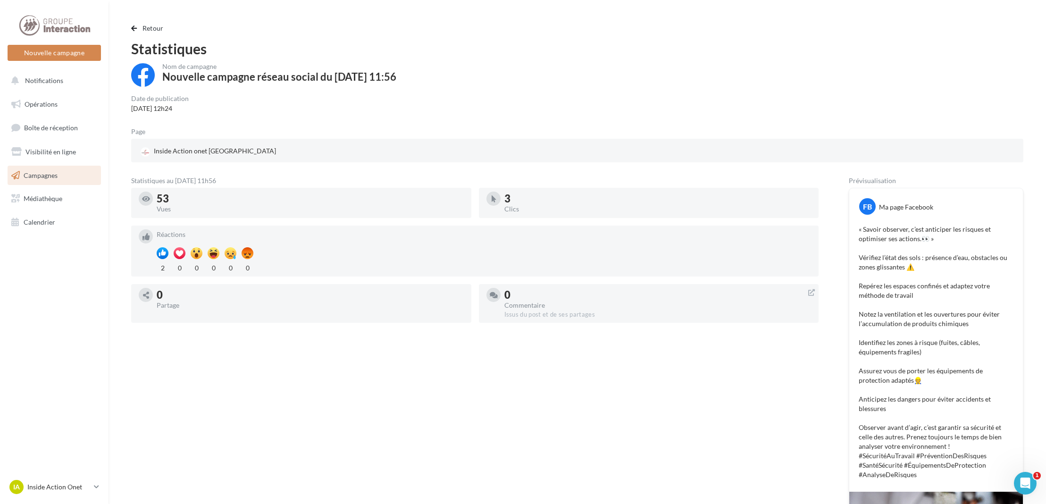
scroll to position [71, 0]
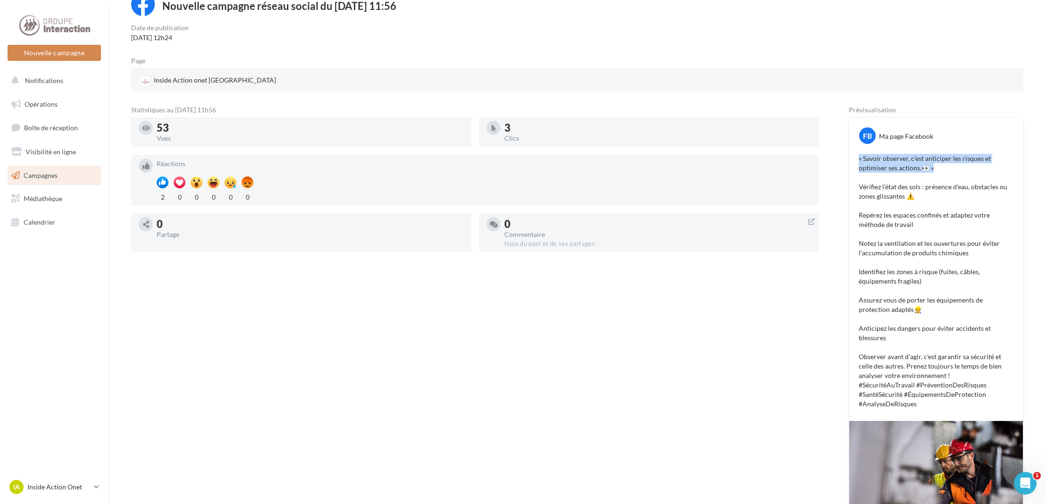
drag, startPoint x: 934, startPoint y: 169, endPoint x: 854, endPoint y: 157, distance: 81.0
click at [854, 157] on div "« Savoir observer, c’est anticiper les risques et optimiser ses actions.👀 » Vér…" at bounding box center [935, 280] width 169 height 259
copy p "« Savoir observer, c’est anticiper les risques et optimiser ses actions.👀 »"
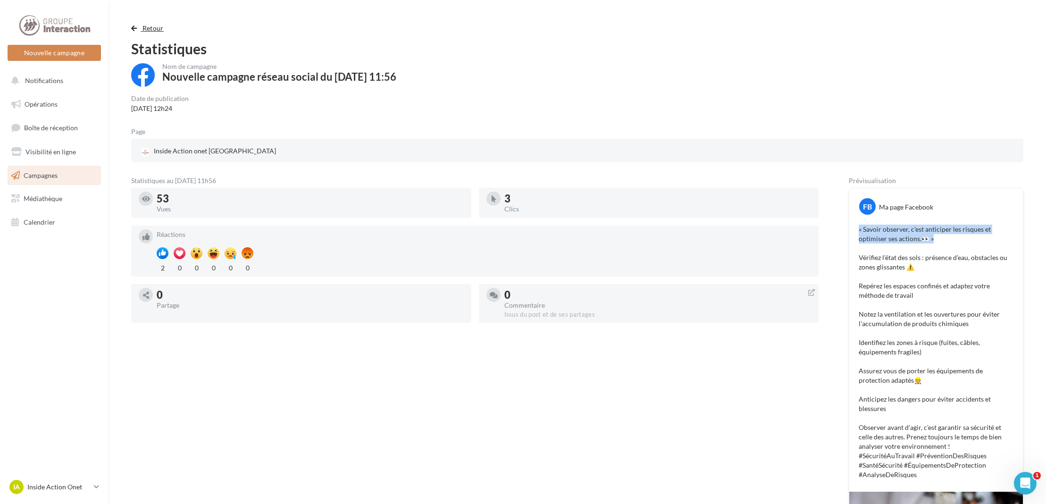
click at [150, 27] on span "Retour" at bounding box center [152, 28] width 21 height 8
click at [142, 31] on button "Retour" at bounding box center [149, 28] width 36 height 11
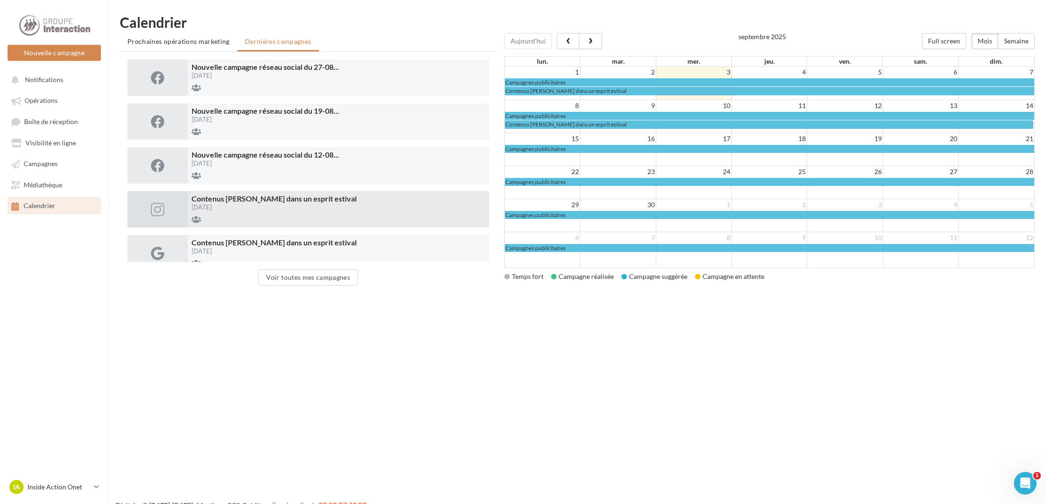
click at [255, 216] on div at bounding box center [338, 218] width 294 height 9
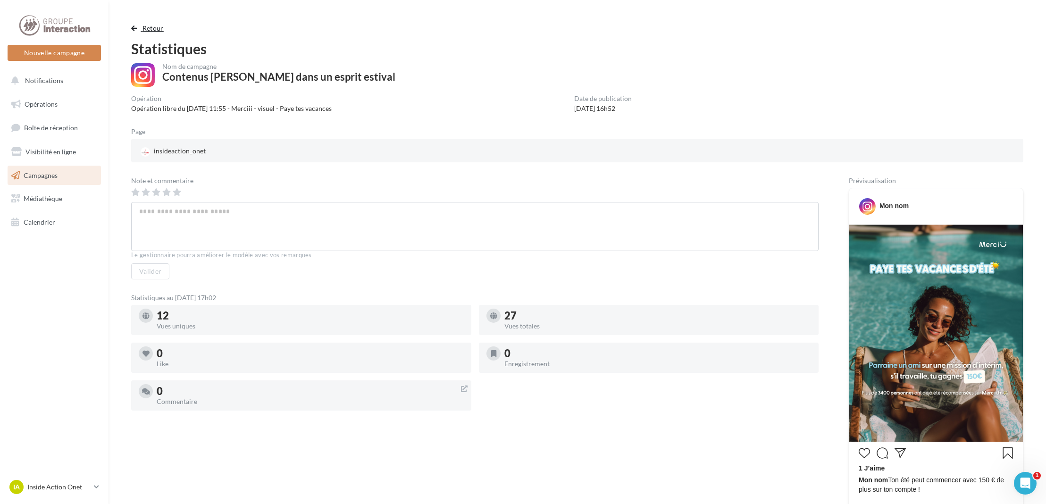
click at [144, 25] on span "Retour" at bounding box center [152, 28] width 21 height 8
click at [147, 28] on span "Retour" at bounding box center [152, 28] width 21 height 8
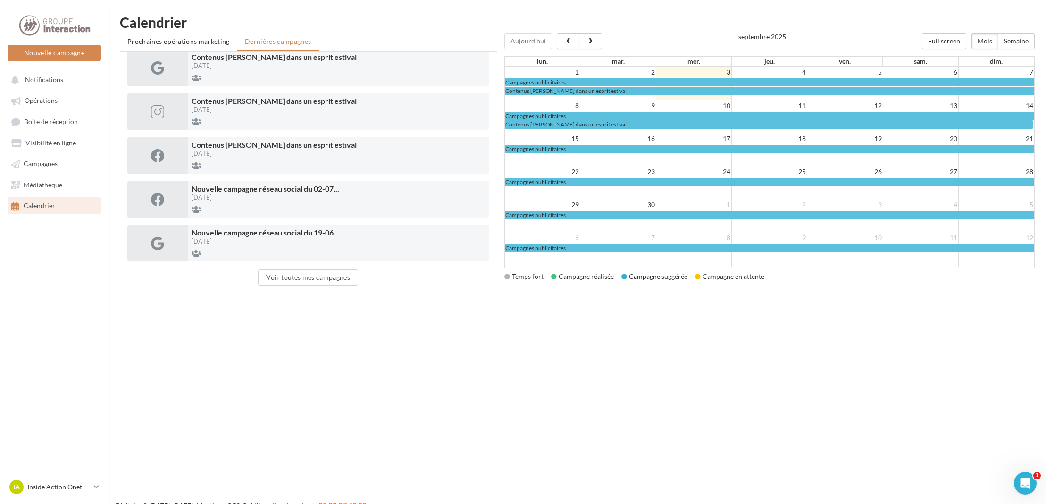
scroll to position [212, 0]
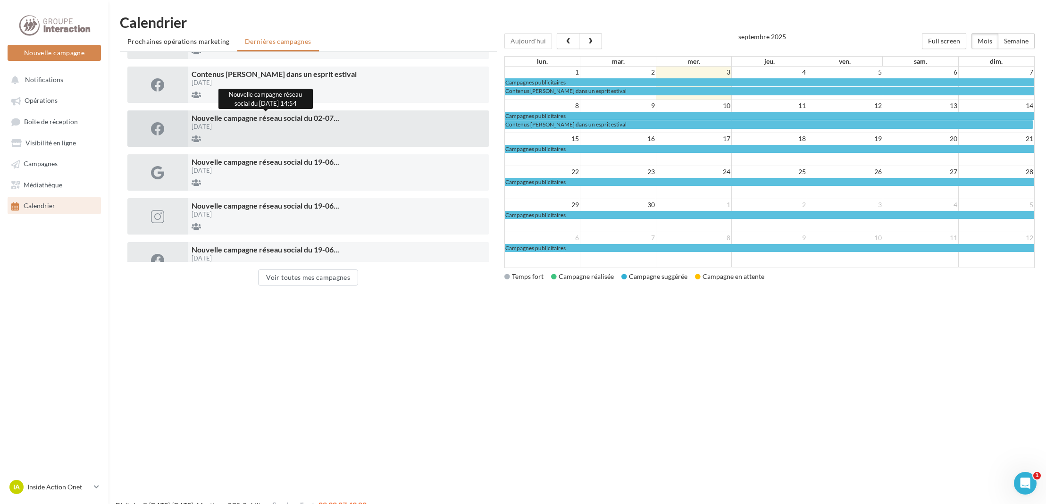
click at [302, 119] on span "Nouvelle campagne réseau social du 02-07 ..." at bounding box center [265, 117] width 148 height 9
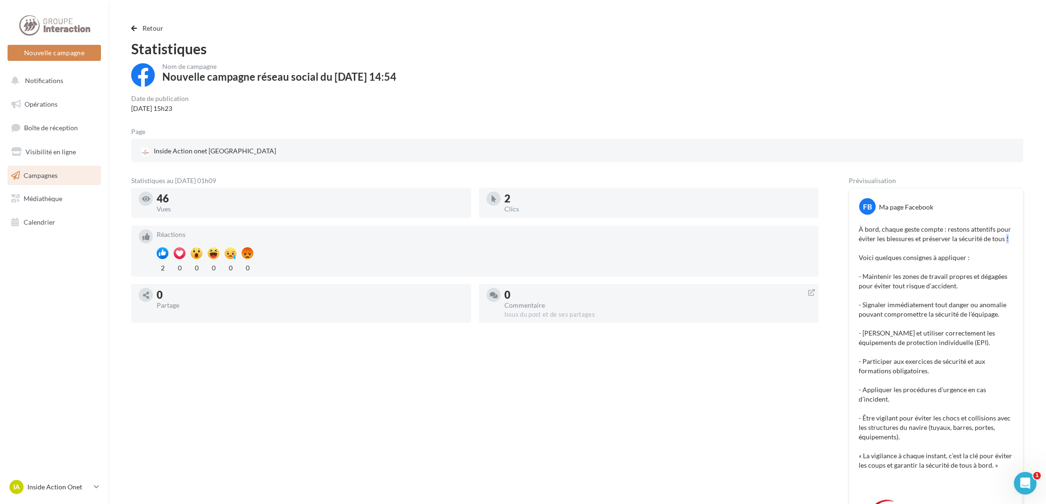
click at [1005, 238] on p "À bord, chaque geste compte : restons attentifs pour éviter les blessures et pr…" at bounding box center [935, 347] width 155 height 245
drag, startPoint x: 860, startPoint y: 228, endPoint x: 1009, endPoint y: 245, distance: 150.0
click at [1009, 245] on p "À bord, chaque geste compte : restons attentifs pour éviter les blessures et pr…" at bounding box center [935, 347] width 155 height 245
copy p "À bord, chaque geste compte : restons attentifs pour éviter les blessures et pr…"
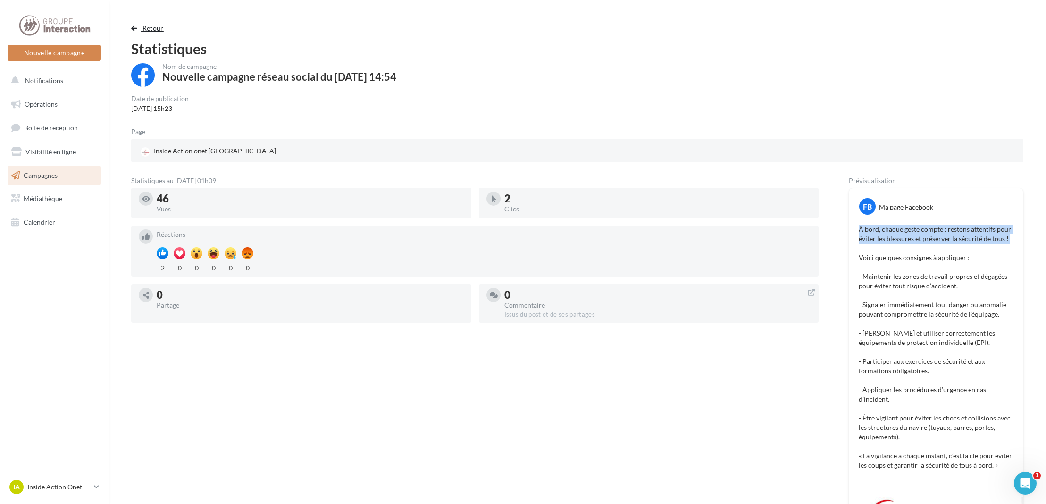
click at [161, 30] on span "Retour" at bounding box center [152, 28] width 21 height 8
click at [157, 27] on span "Retour" at bounding box center [152, 28] width 21 height 8
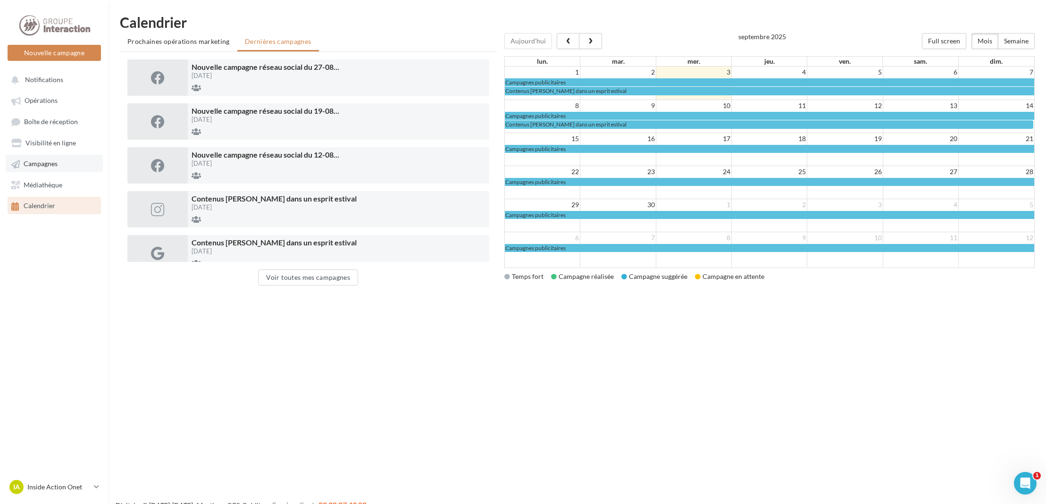
click at [62, 156] on link "Campagnes" at bounding box center [54, 163] width 97 height 17
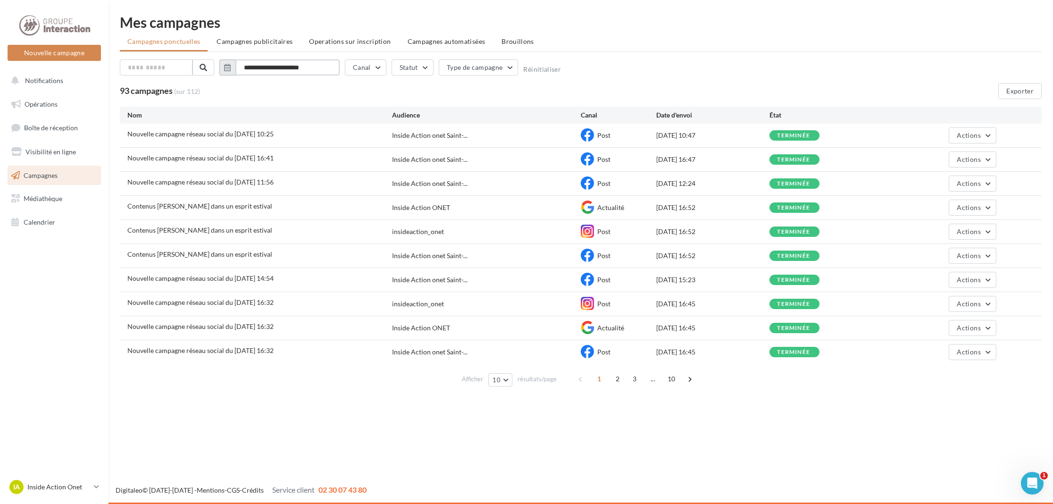
click at [303, 68] on input "**********" at bounding box center [287, 67] width 104 height 16
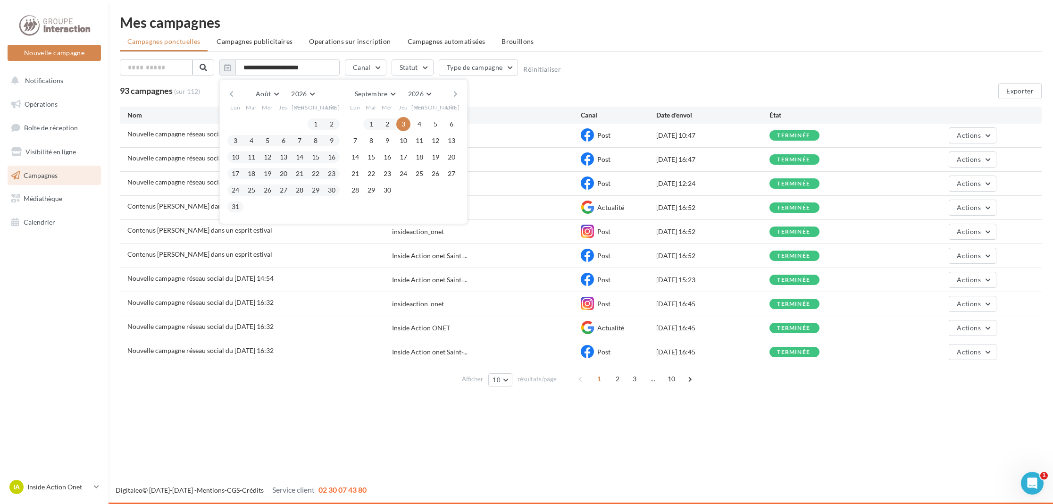
drag, startPoint x: 741, startPoint y: 57, endPoint x: 708, endPoint y: 46, distance: 35.7
click at [741, 57] on div "**********" at bounding box center [581, 202] width 922 height 375
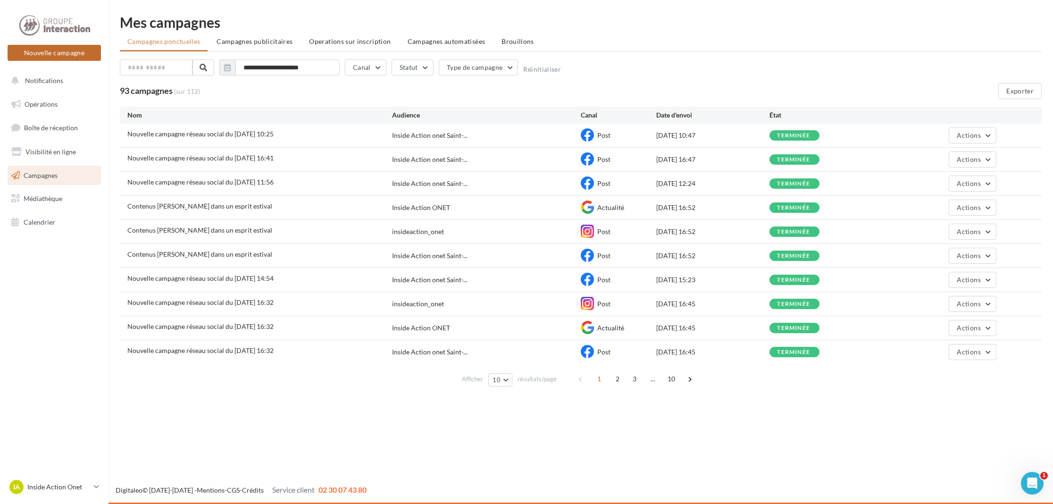
click at [80, 45] on button "Nouvelle campagne" at bounding box center [54, 53] width 93 height 16
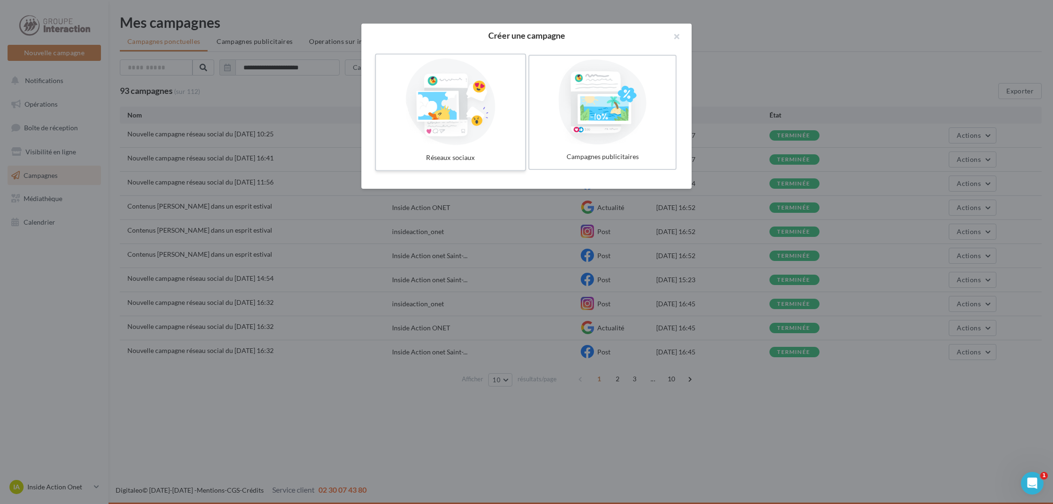
click at [484, 91] on div at bounding box center [451, 101] width 142 height 87
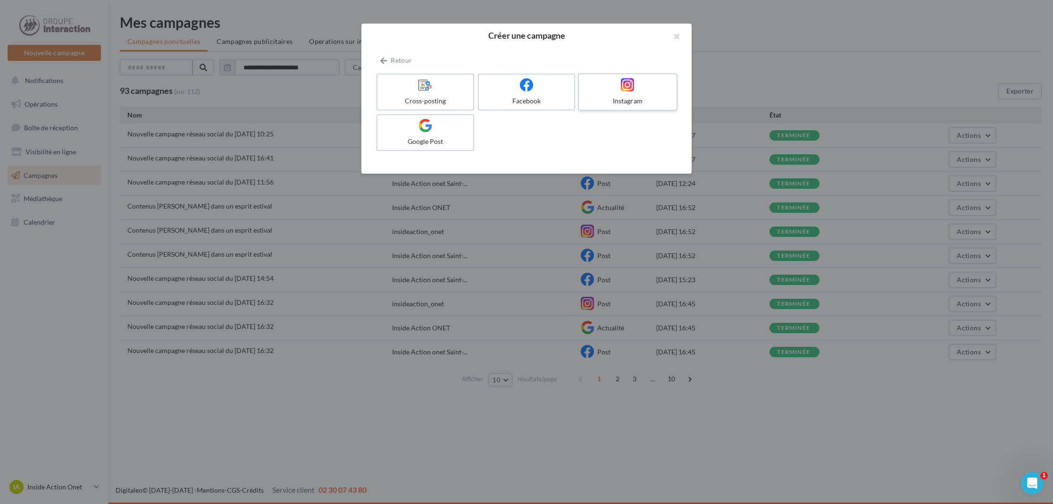
click at [608, 105] on div "Instagram" at bounding box center [628, 100] width 90 height 9
